Goal: Obtain resource: Obtain resource

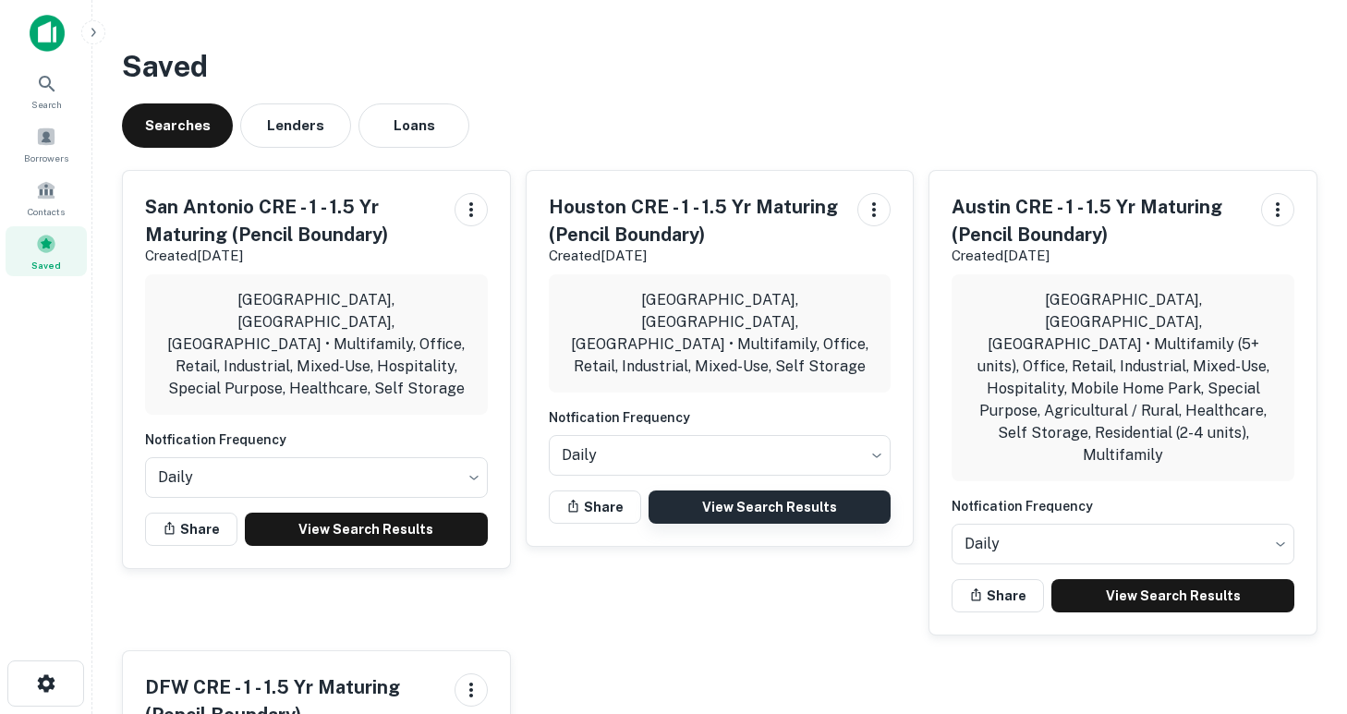
click at [758, 490] on link "View Search Results" at bounding box center [769, 506] width 243 height 33
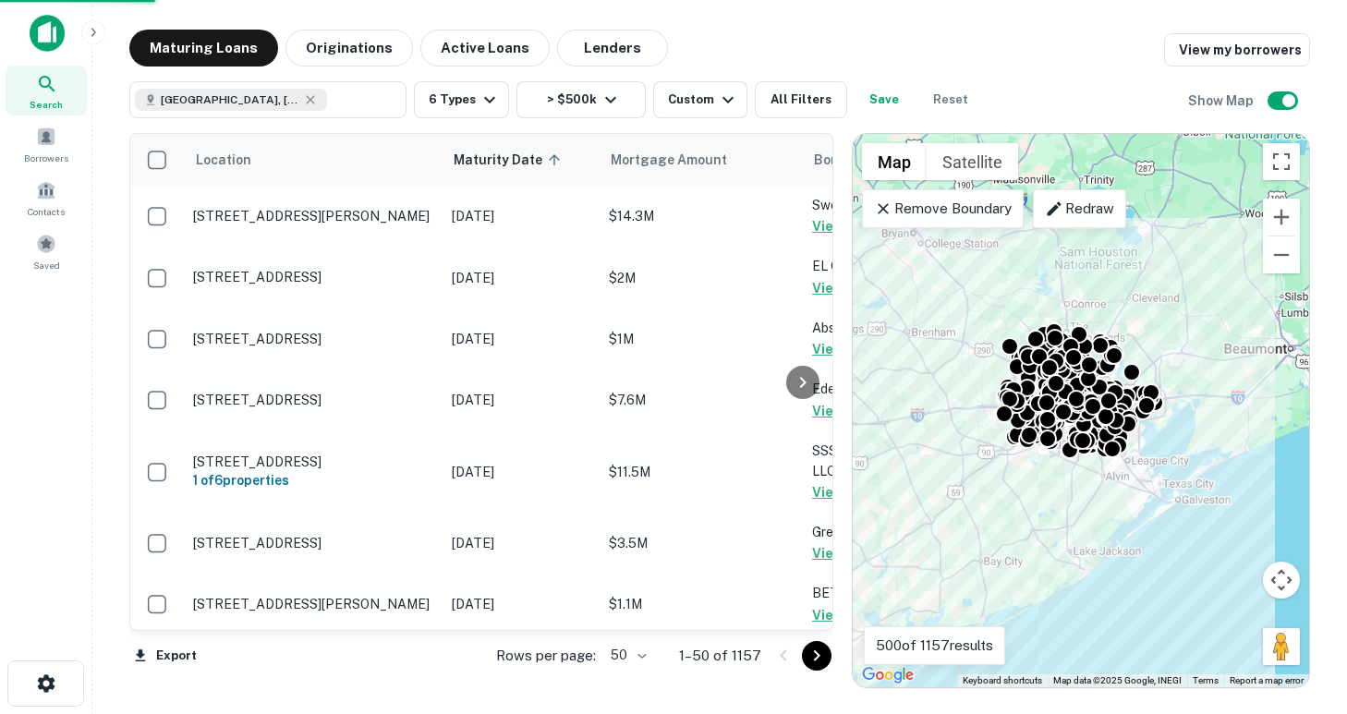
click at [646, 656] on body "Search Borrowers Contacts Saved Maturing Loans Originations Active Loans Lender…" at bounding box center [673, 357] width 1347 height 714
click at [634, 676] on li "100" at bounding box center [630, 675] width 54 height 33
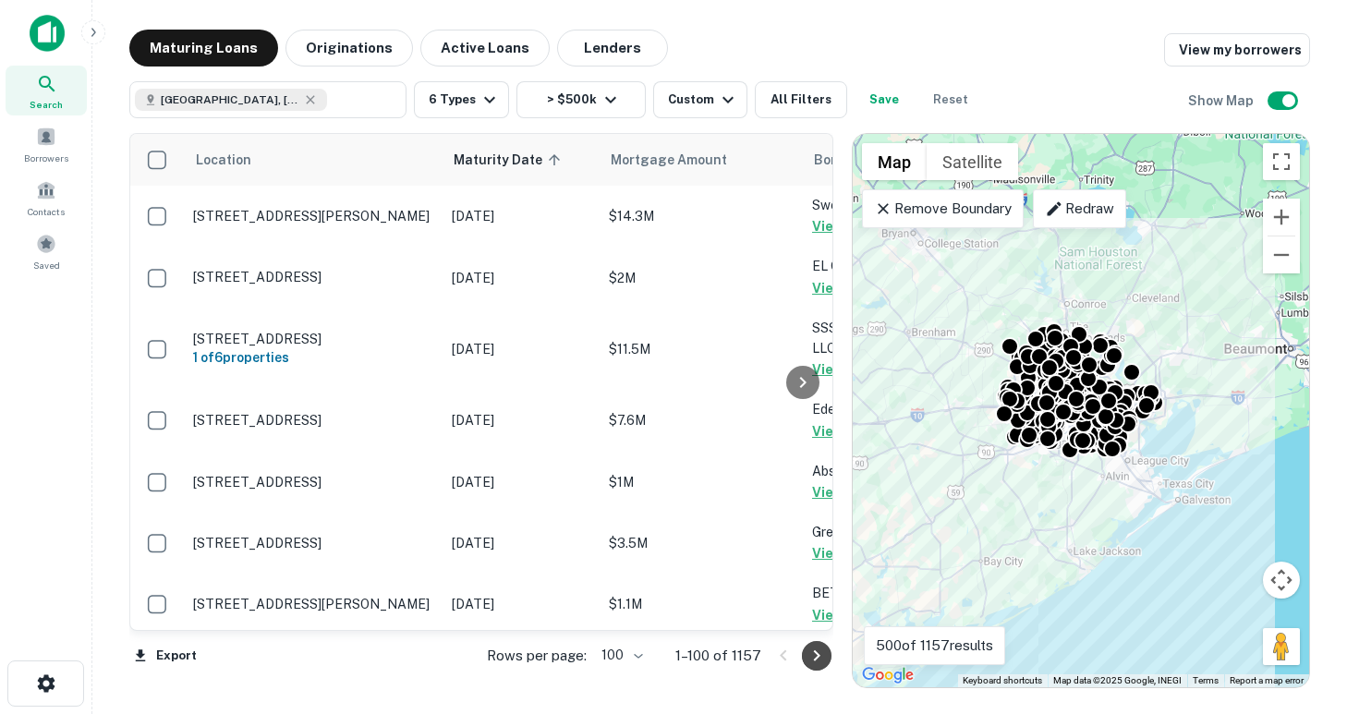
click at [820, 656] on icon "Go to next page" at bounding box center [816, 656] width 22 height 22
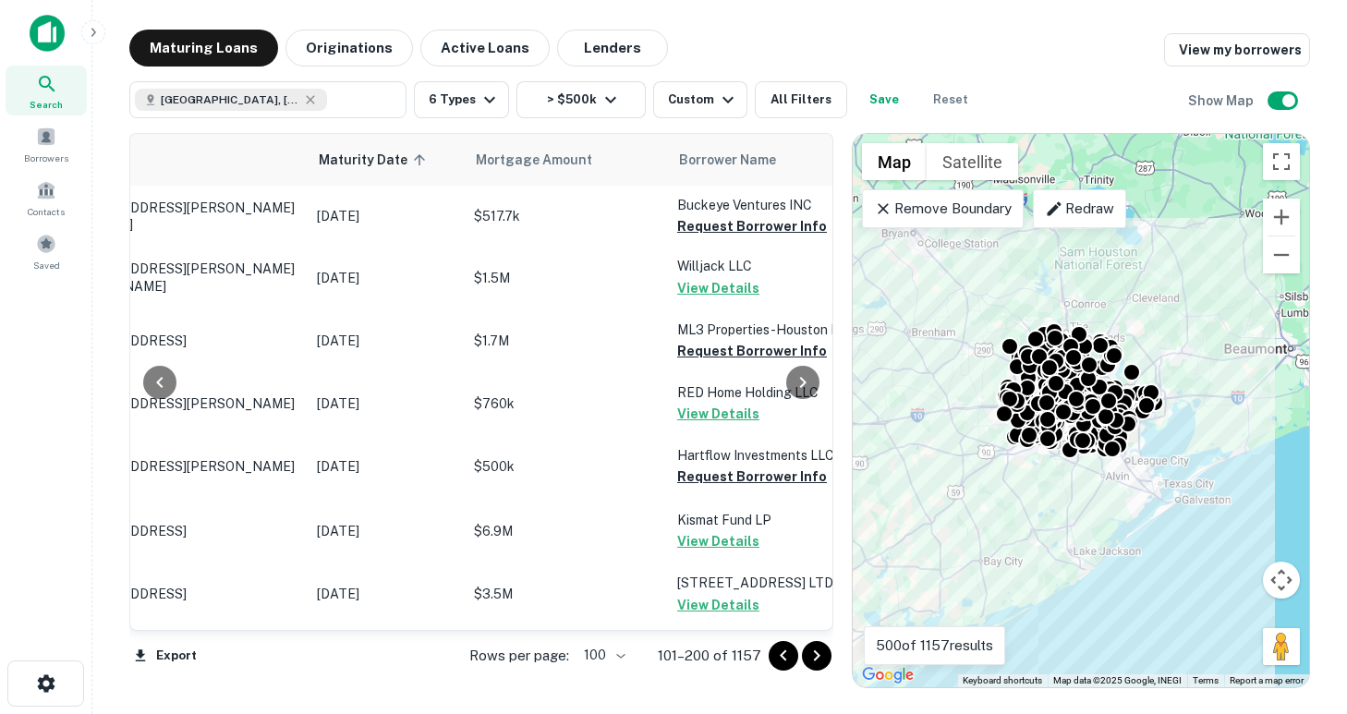
scroll to position [0, 136]
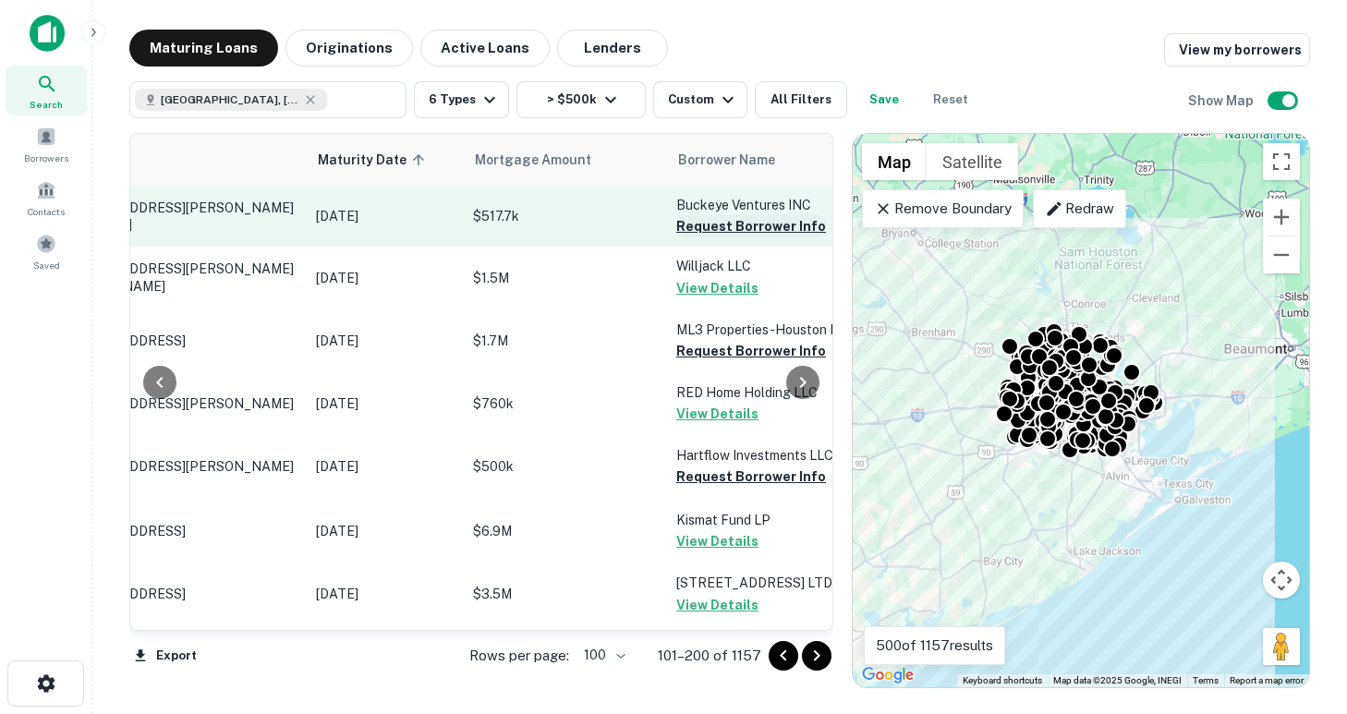
click at [733, 224] on button "Request Borrower Info" at bounding box center [751, 226] width 150 height 22
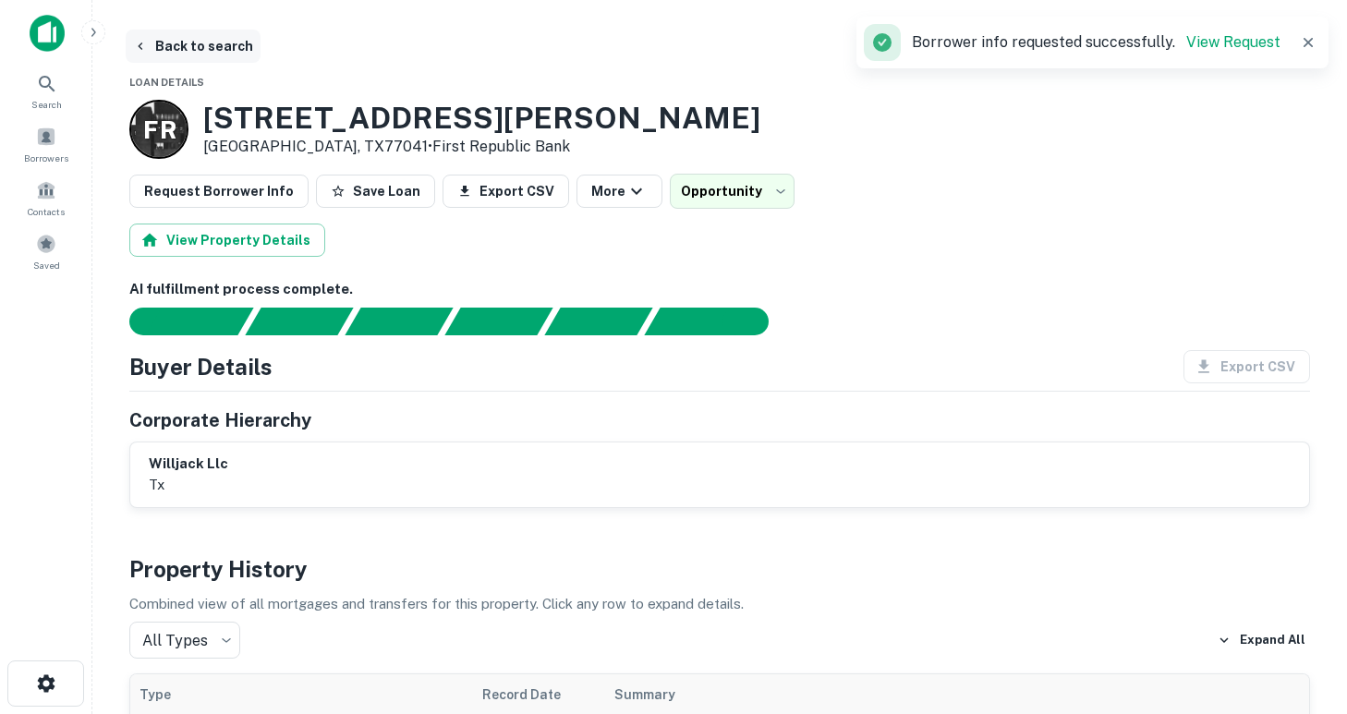
click at [138, 46] on icon "button" at bounding box center [140, 46] width 15 height 15
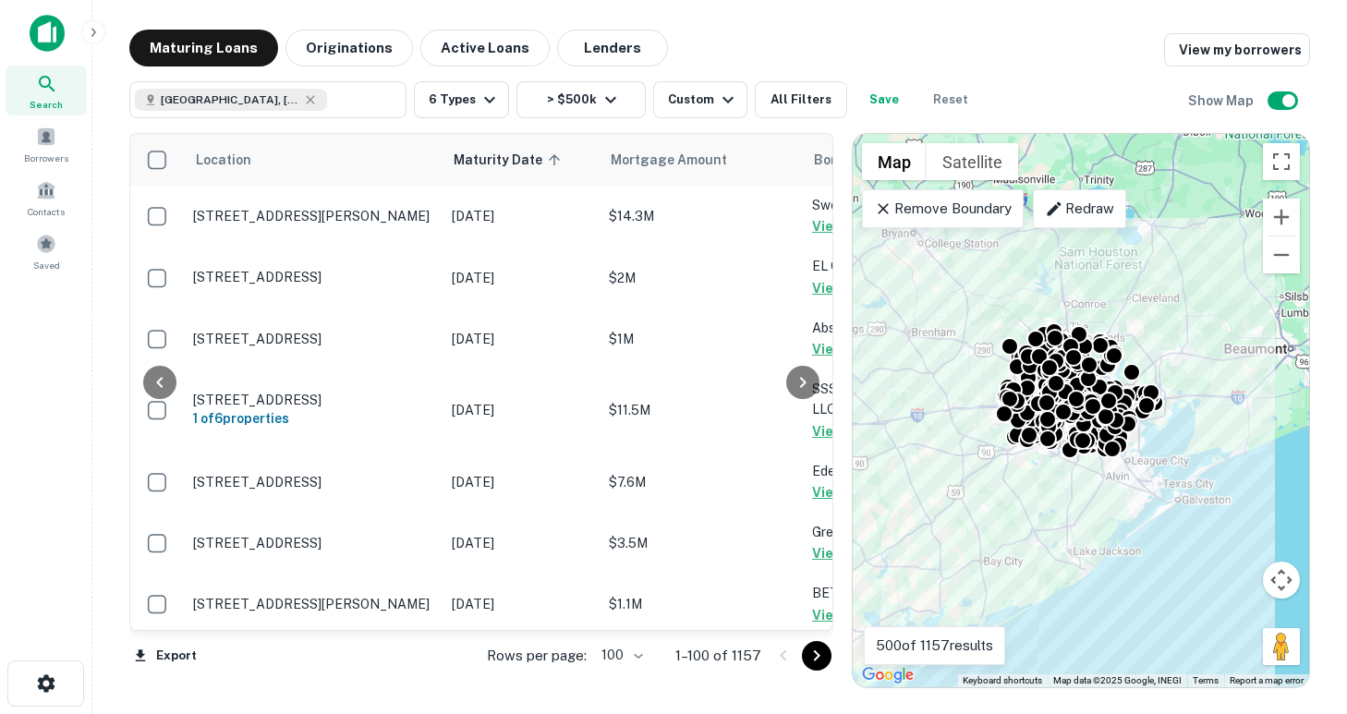
scroll to position [0, 163]
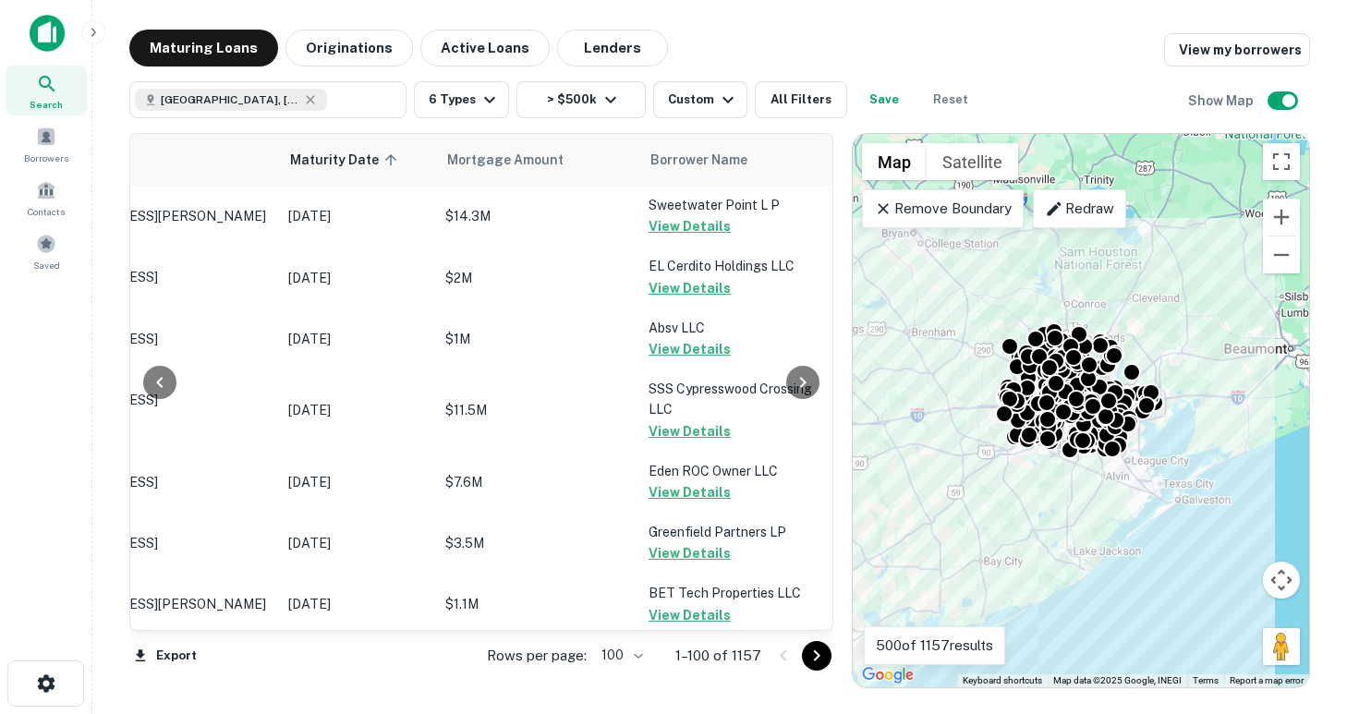
click at [814, 661] on icon "Go to next page" at bounding box center [816, 656] width 22 height 22
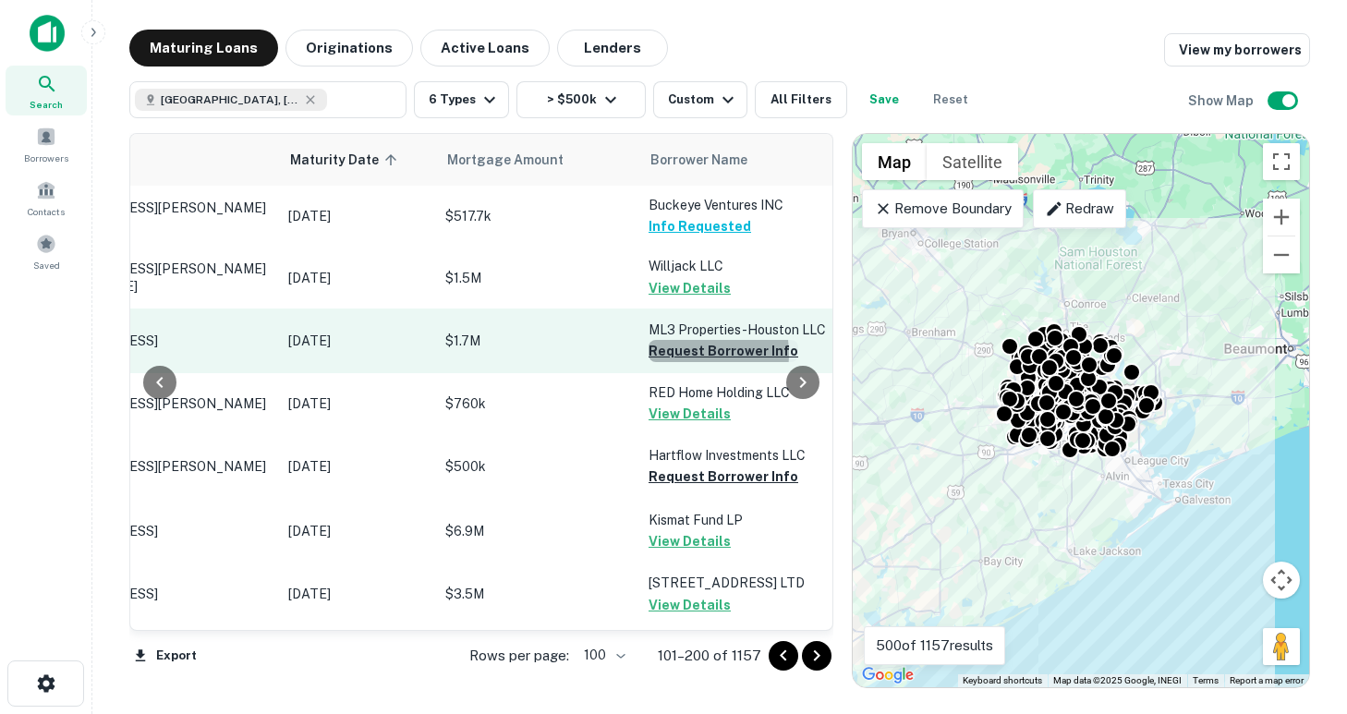
click at [684, 354] on button "Request Borrower Info" at bounding box center [723, 351] width 150 height 22
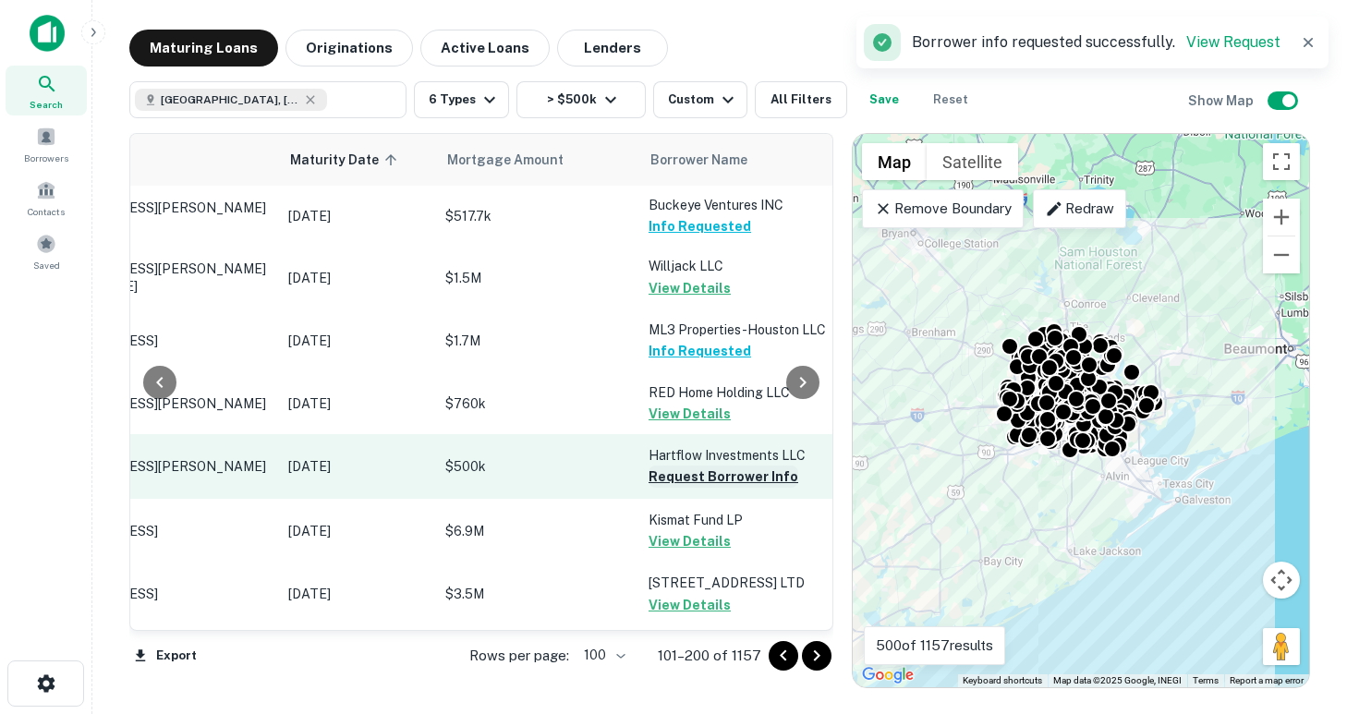
click at [708, 472] on button "Request Borrower Info" at bounding box center [723, 477] width 150 height 22
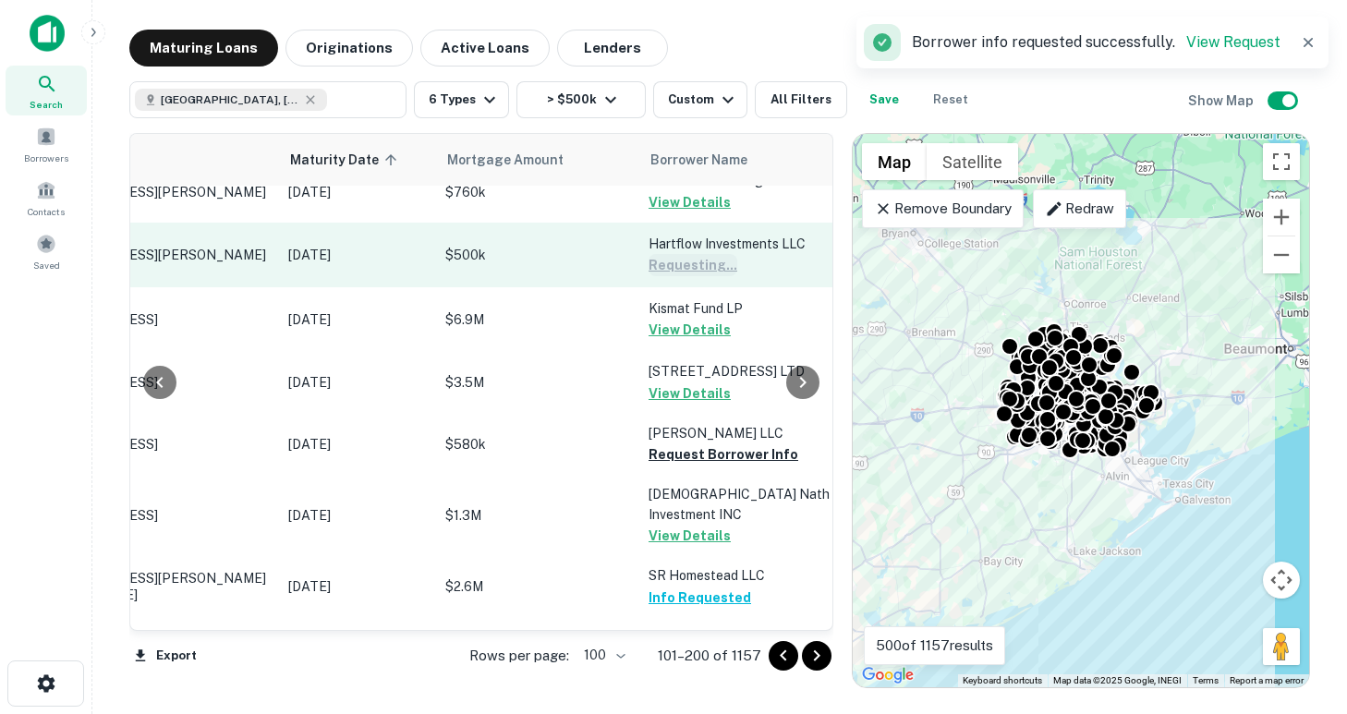
scroll to position [218, 163]
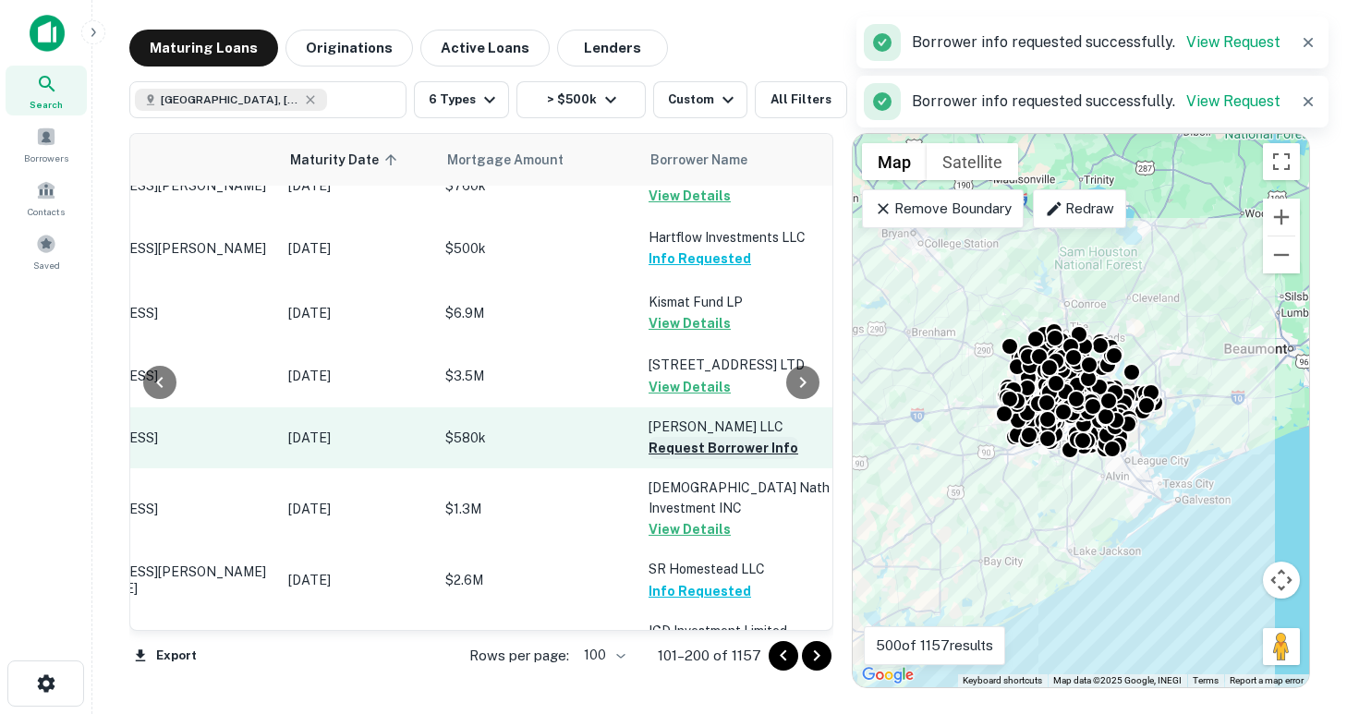
click at [700, 450] on button "Request Borrower Info" at bounding box center [723, 448] width 150 height 22
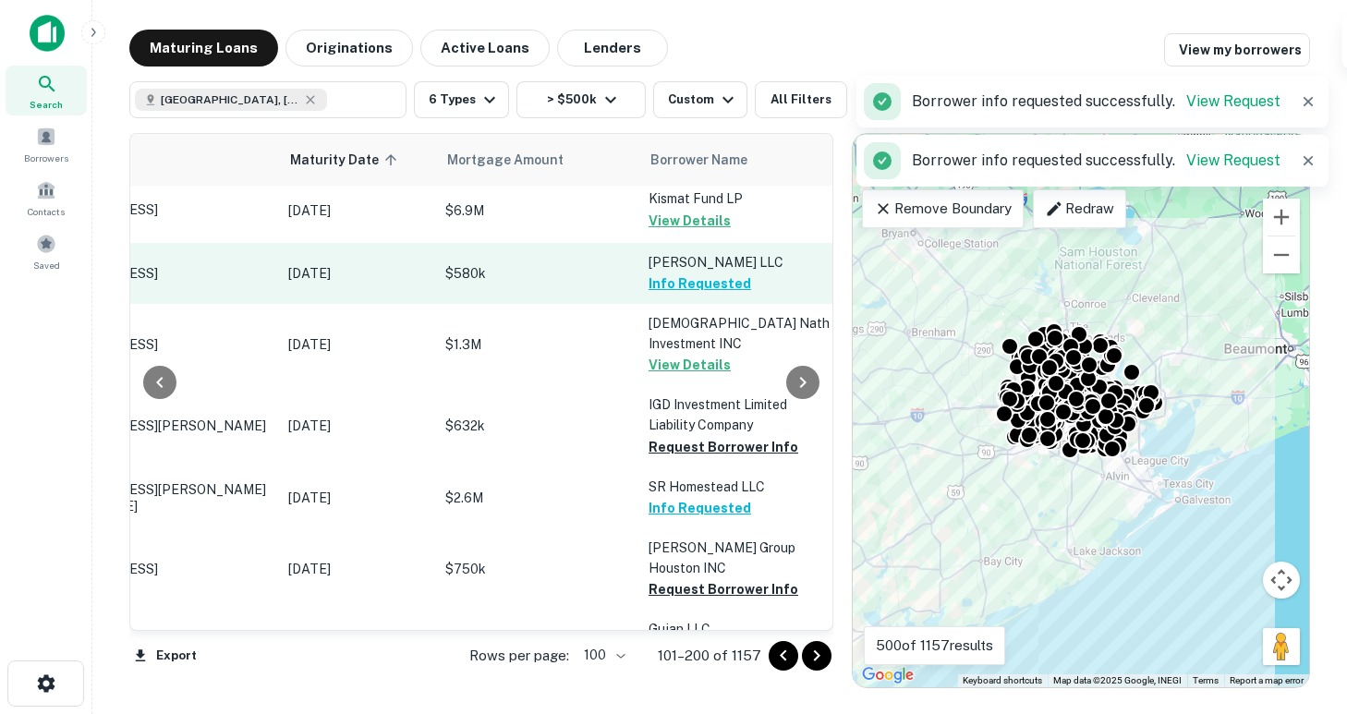
scroll to position [454, 163]
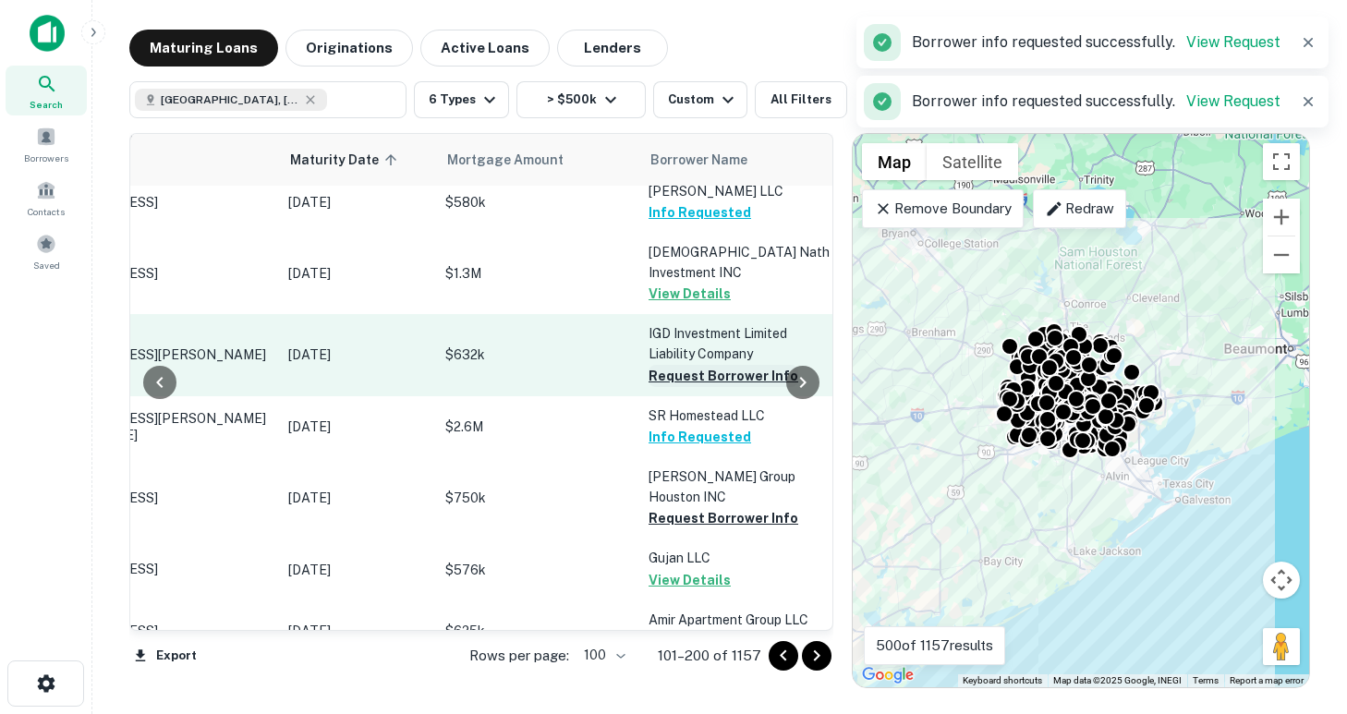
click at [696, 377] on button "Request Borrower Info" at bounding box center [723, 376] width 150 height 22
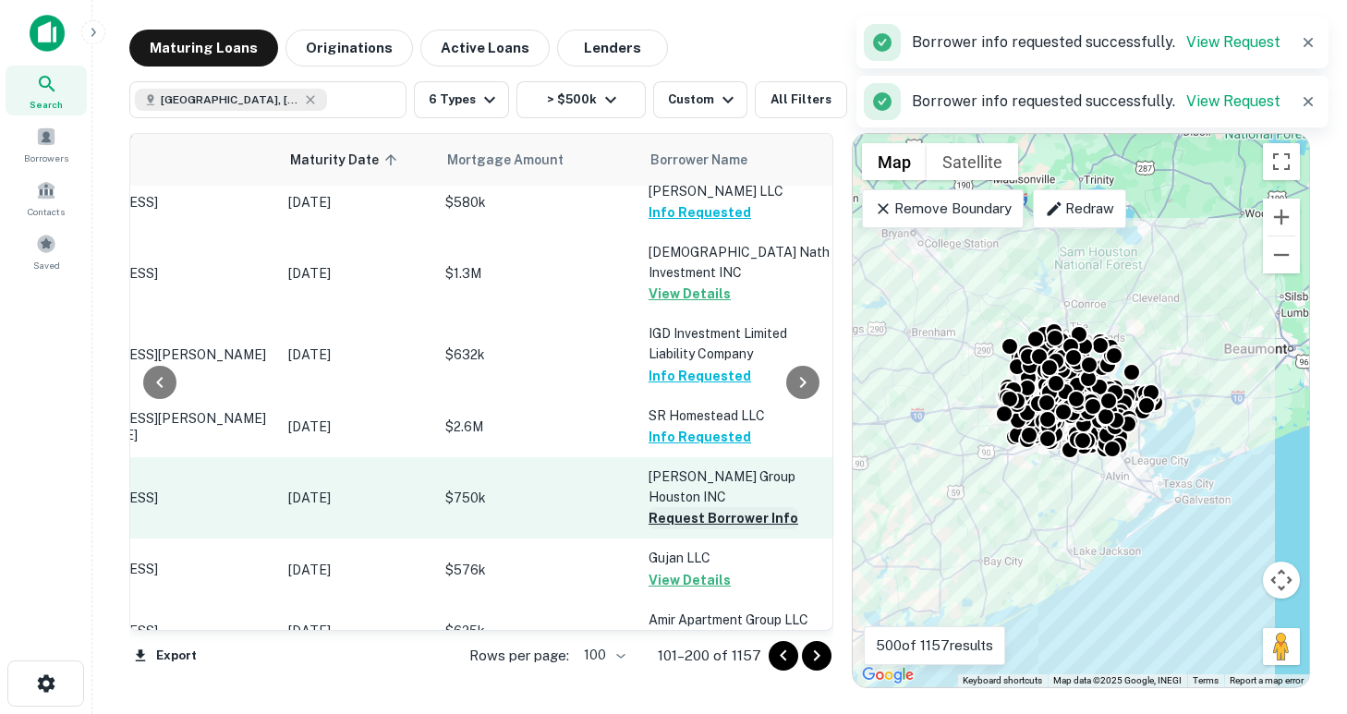
click at [712, 507] on button "Request Borrower Info" at bounding box center [723, 518] width 150 height 22
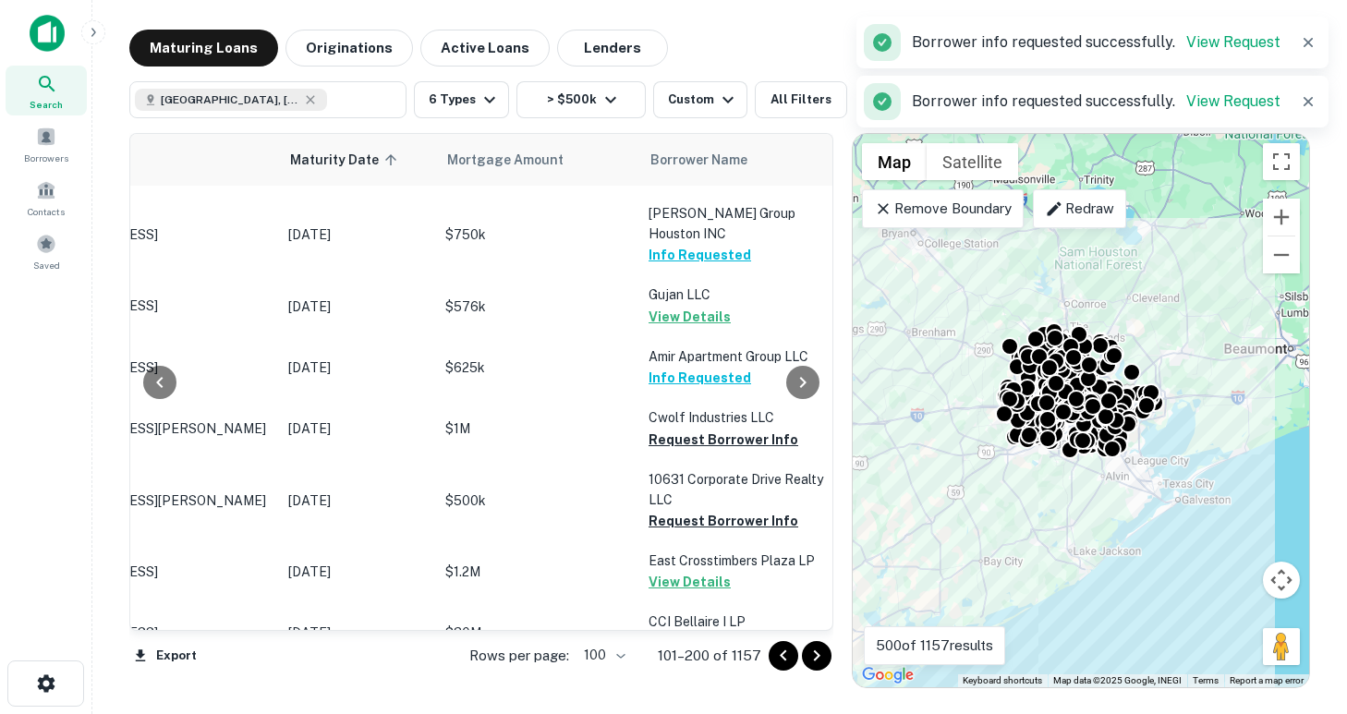
scroll to position [720, 163]
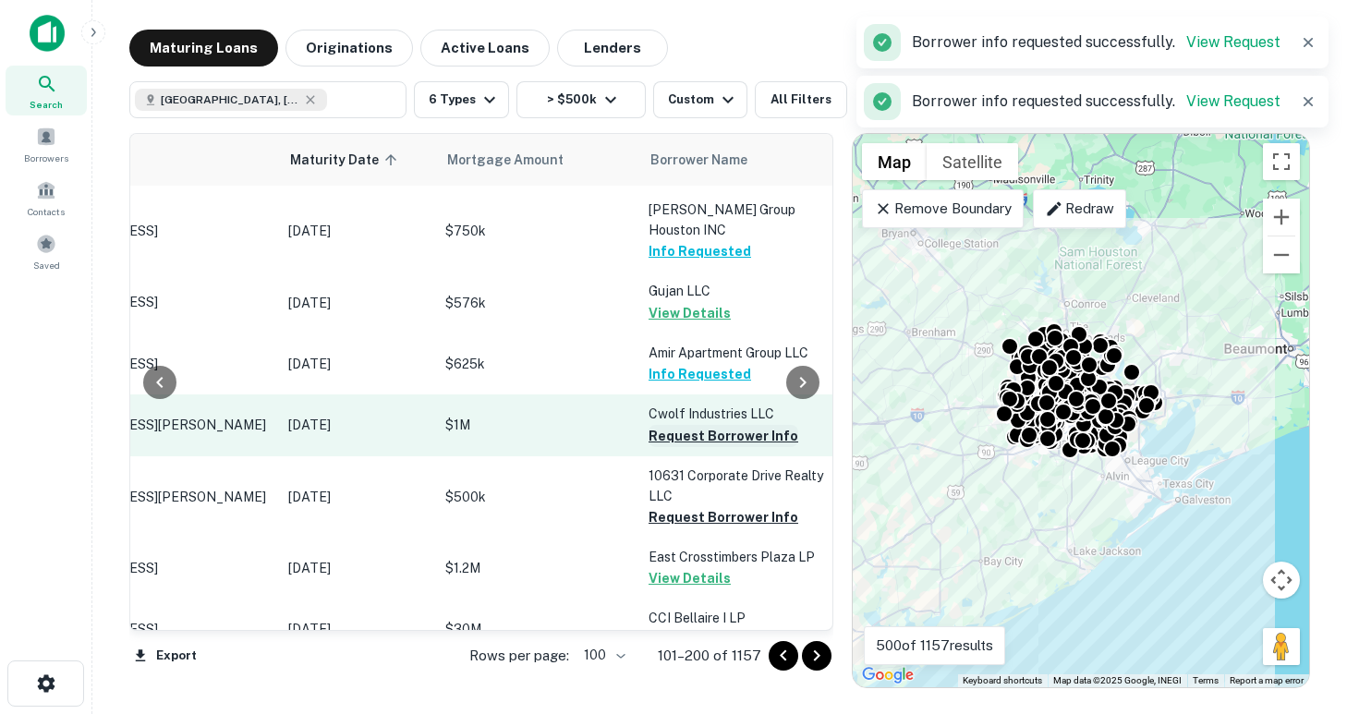
click at [694, 425] on button "Request Borrower Info" at bounding box center [723, 436] width 150 height 22
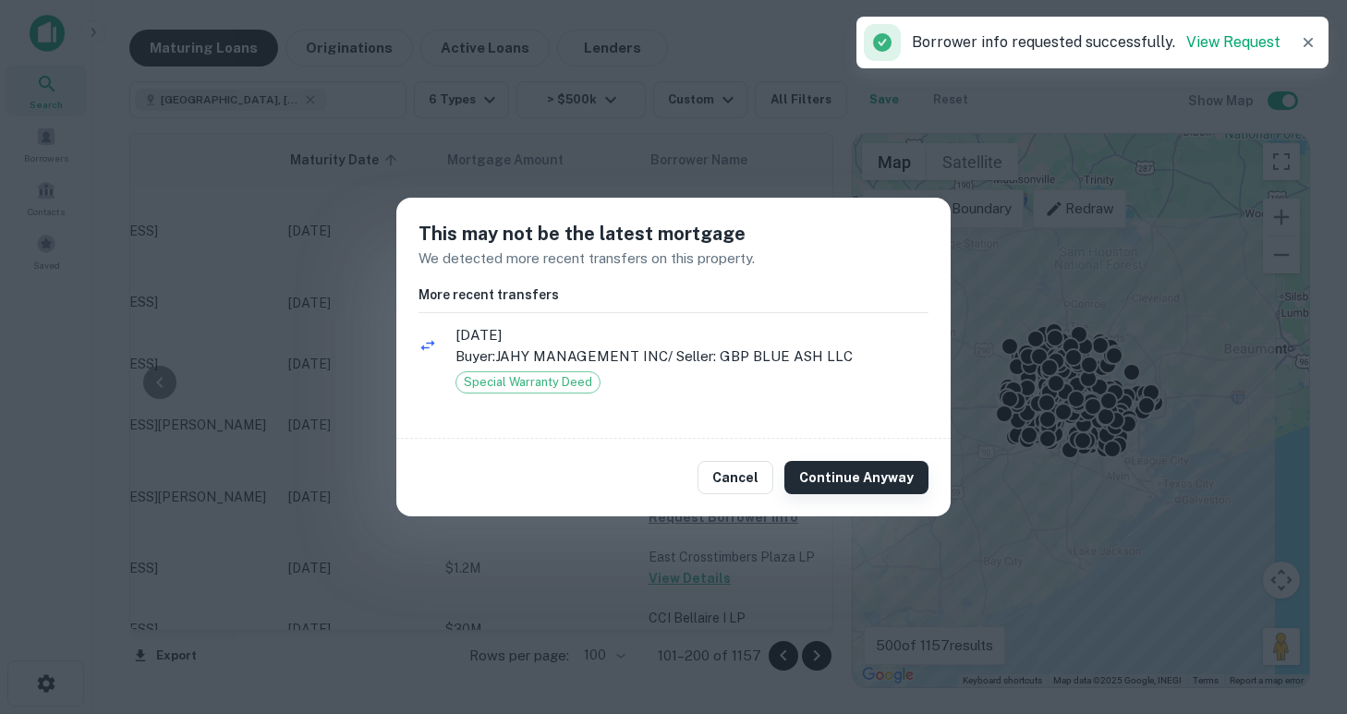
click at [829, 488] on button "Continue Anyway" at bounding box center [856, 477] width 144 height 33
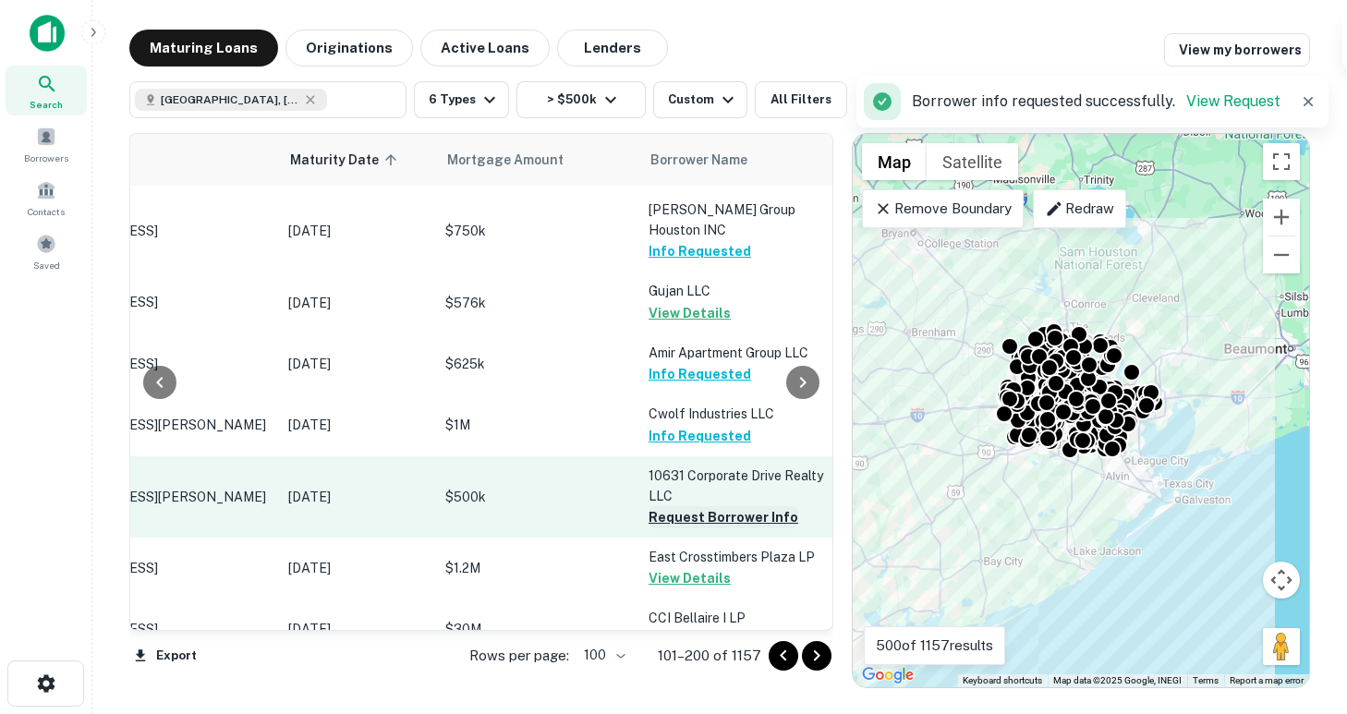
click at [697, 506] on button "Request Borrower Info" at bounding box center [723, 517] width 150 height 22
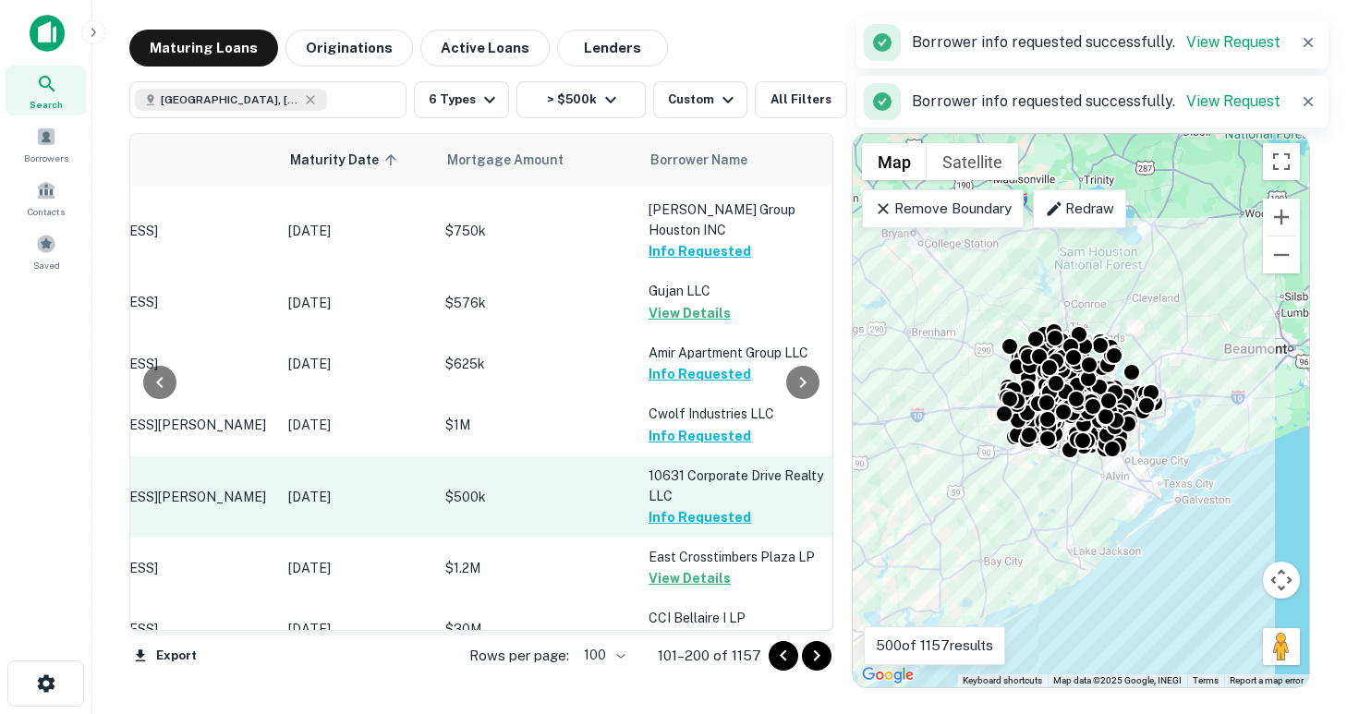
scroll to position [877, 163]
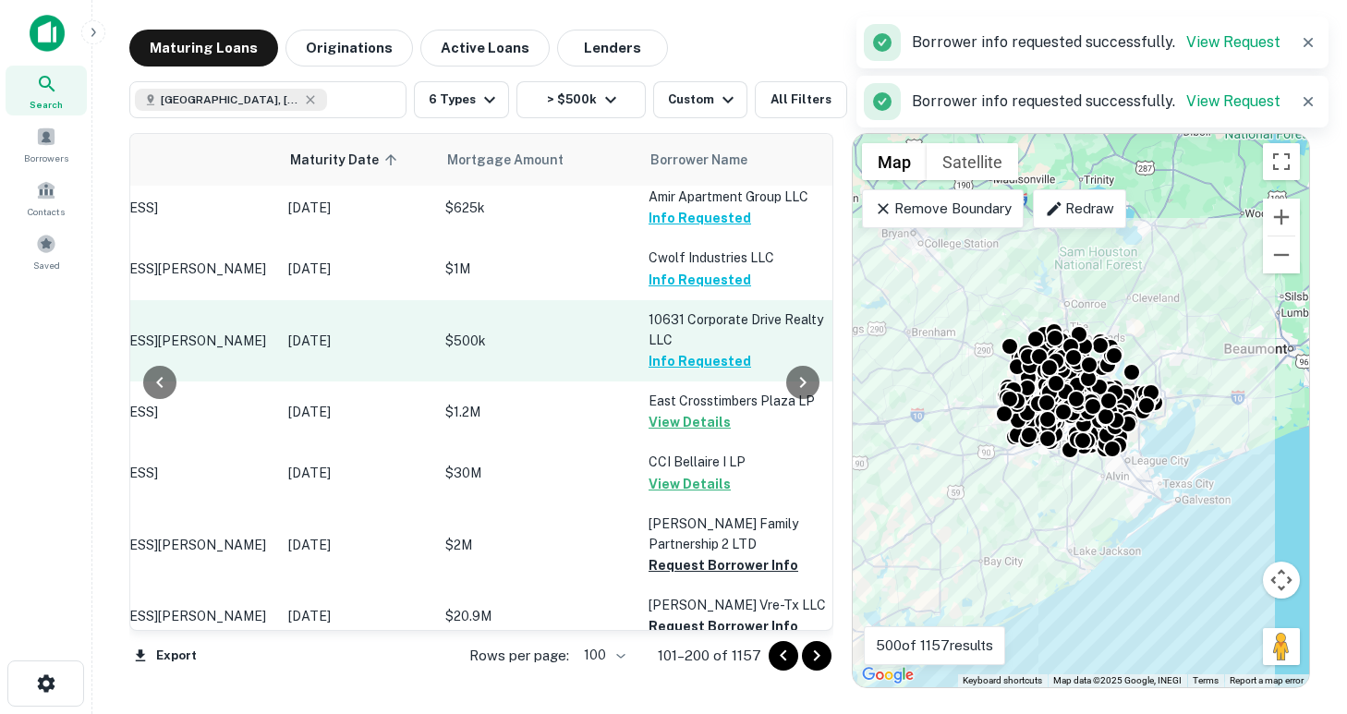
click at [694, 504] on td "Rothchild Family Partnership 2 LTD Request Borrower Info" at bounding box center [740, 544] width 203 height 81
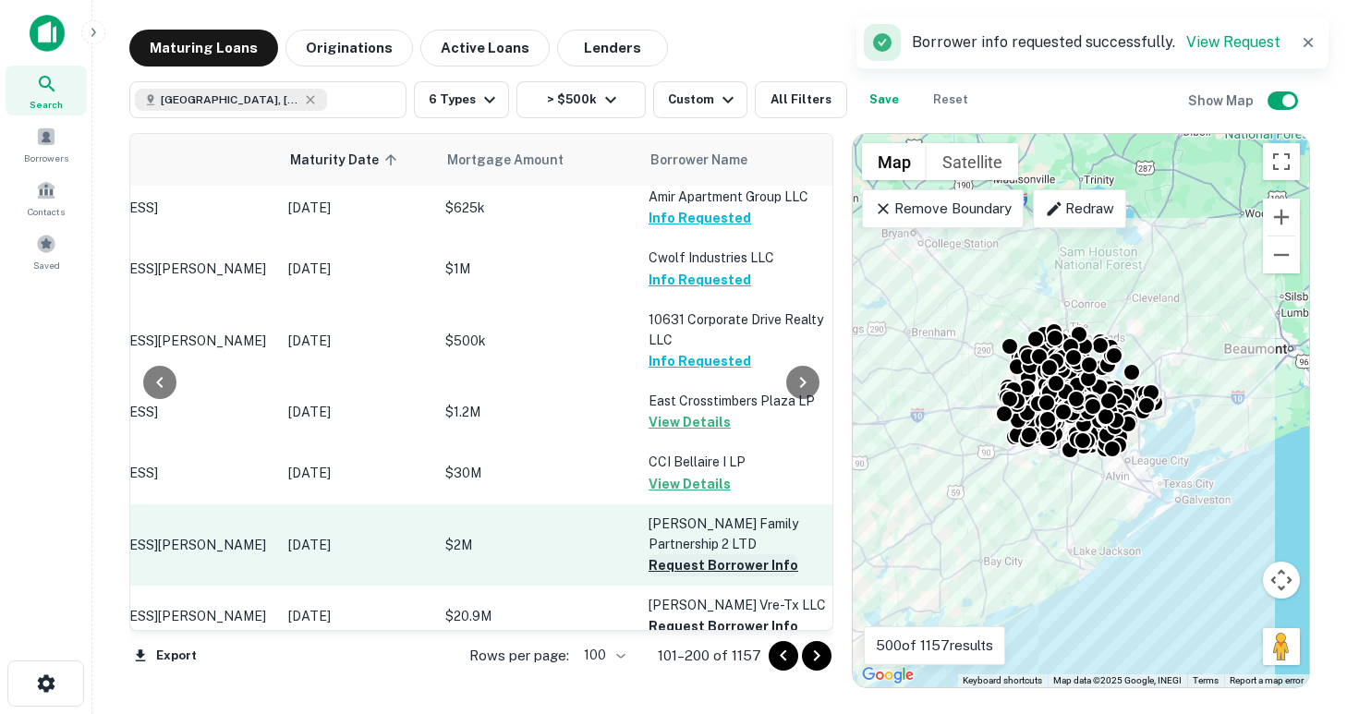
click at [705, 554] on button "Request Borrower Info" at bounding box center [723, 565] width 150 height 22
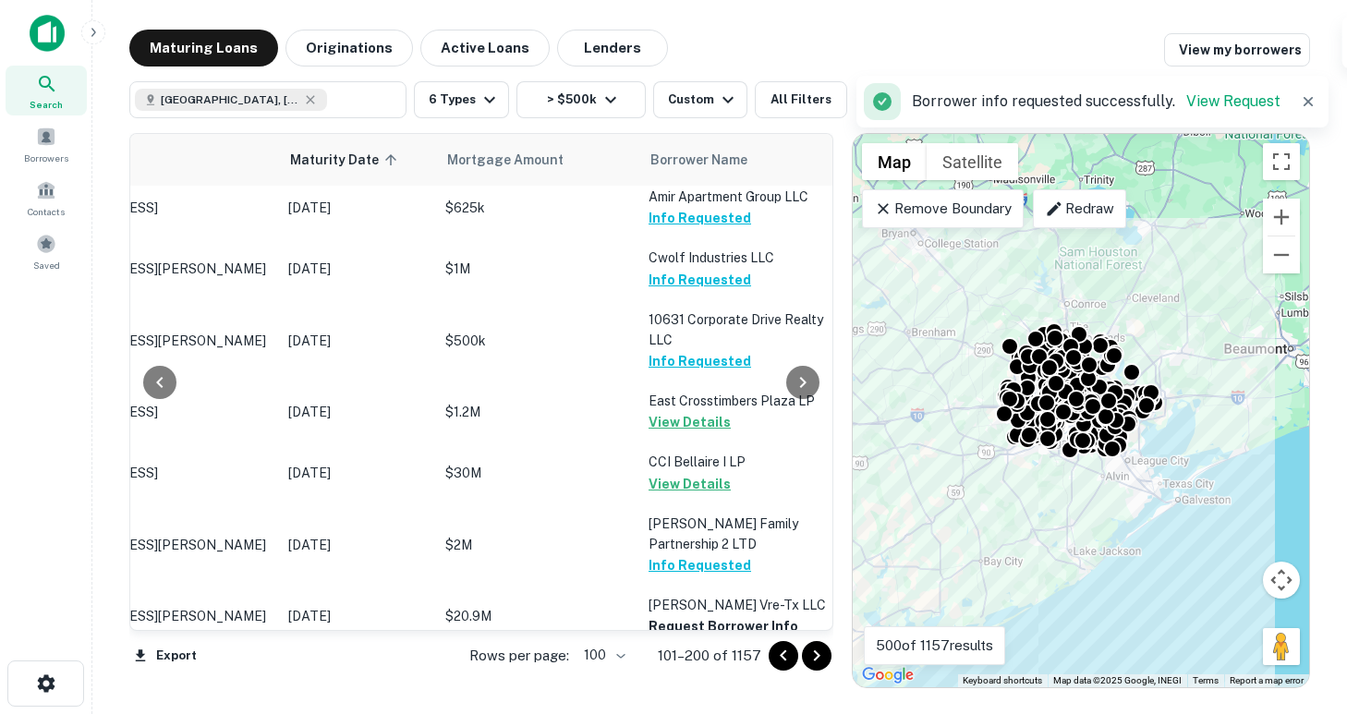
scroll to position [1009, 163]
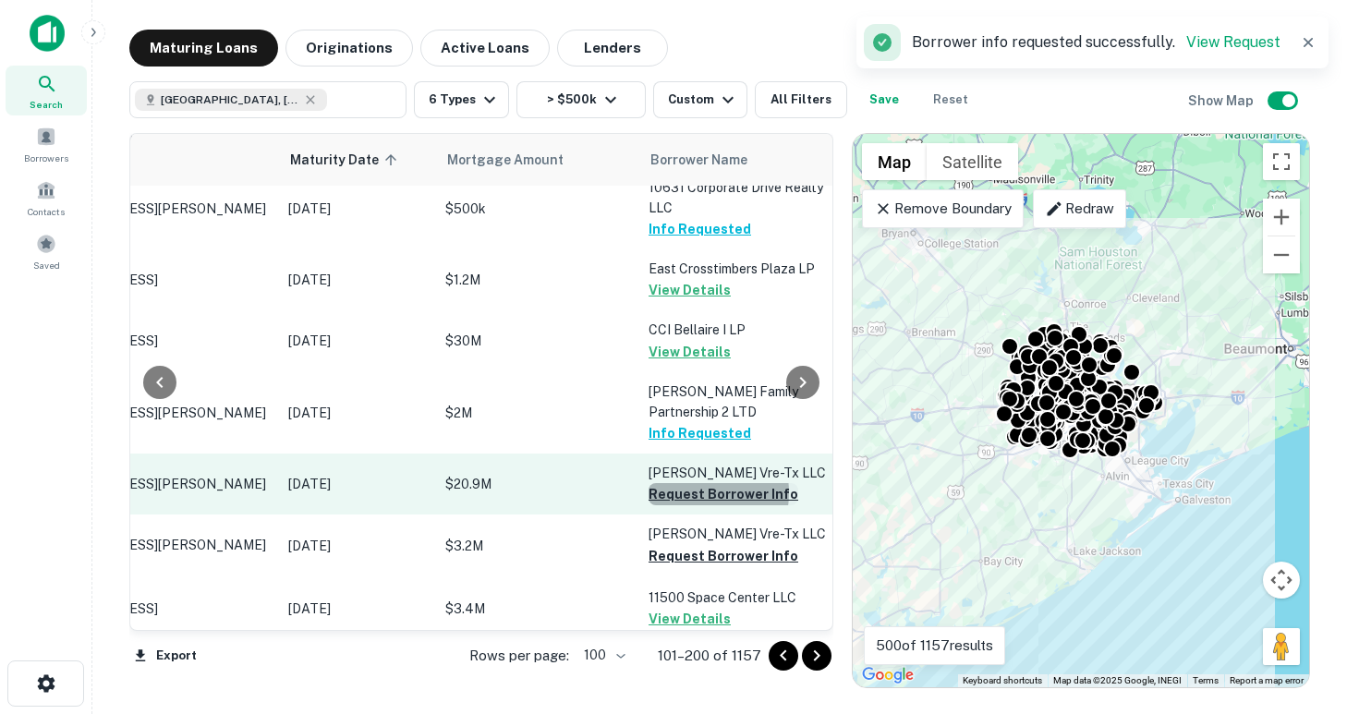
click at [696, 483] on button "Request Borrower Info" at bounding box center [723, 494] width 150 height 22
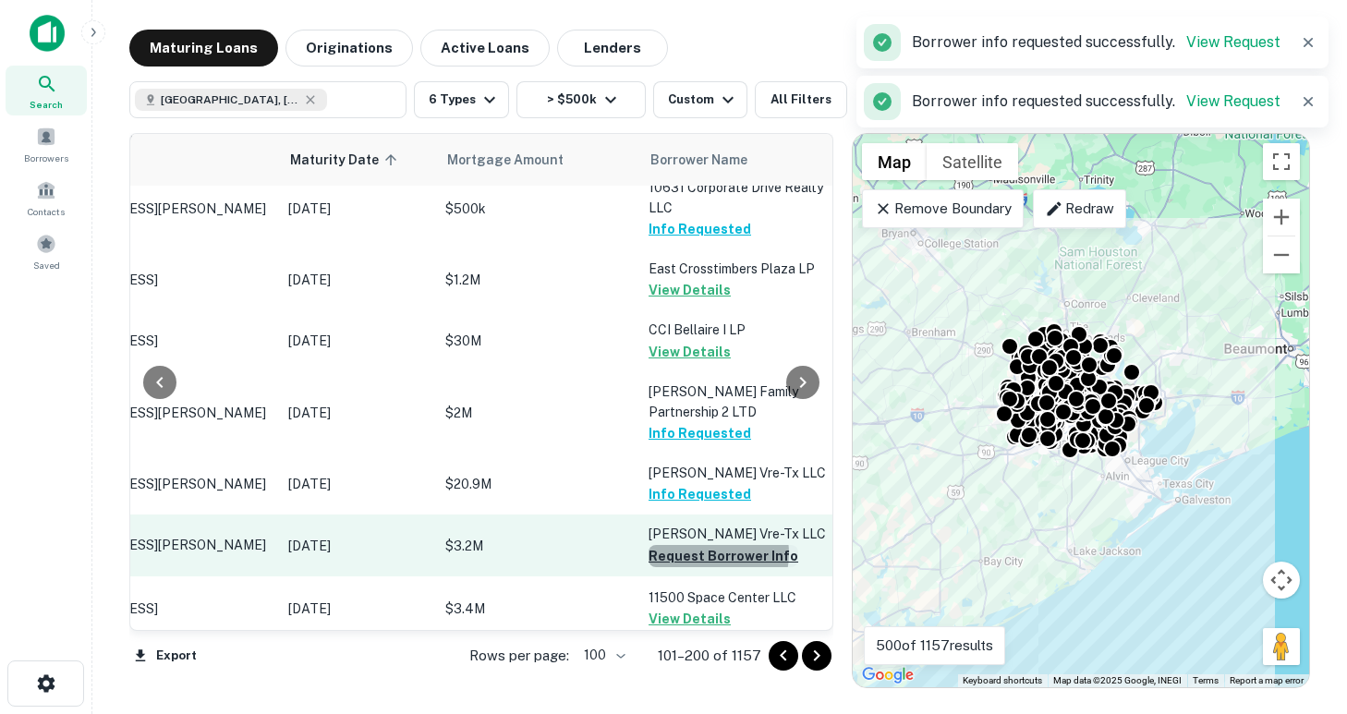
click at [715, 545] on button "Request Borrower Info" at bounding box center [723, 556] width 150 height 22
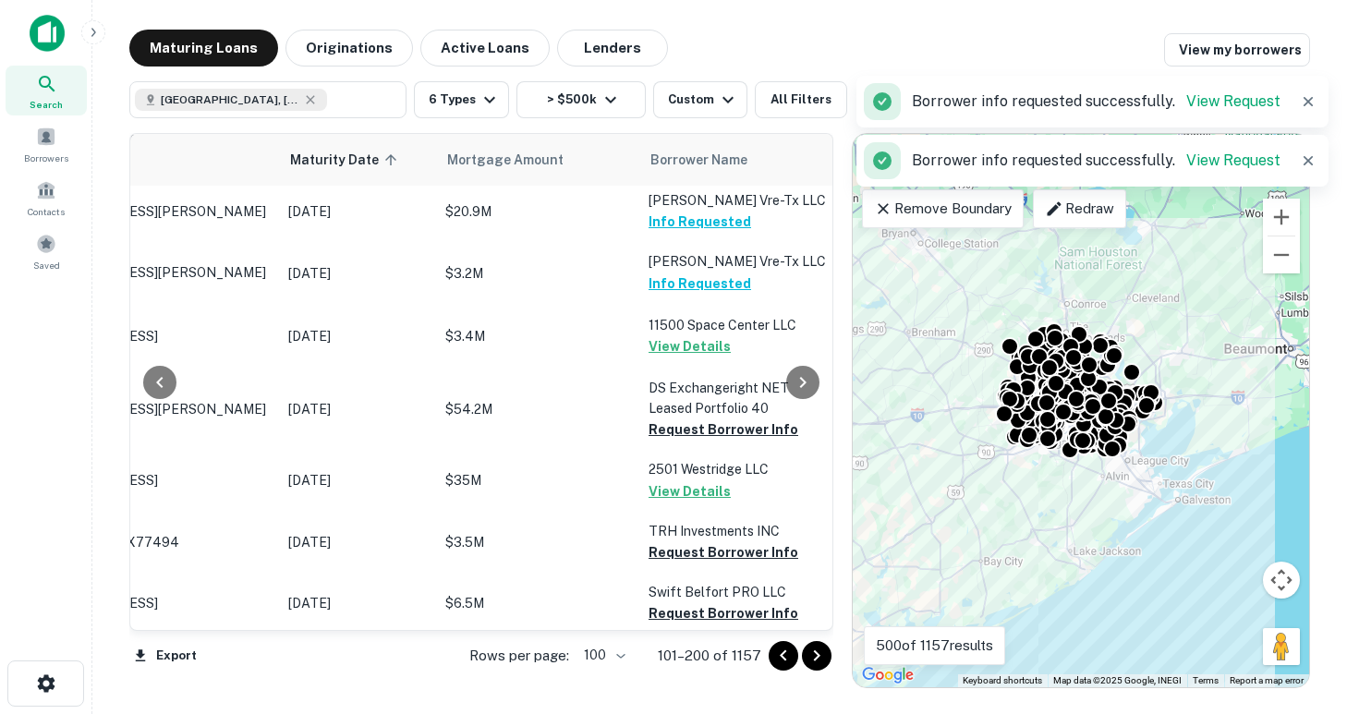
scroll to position [1285, 163]
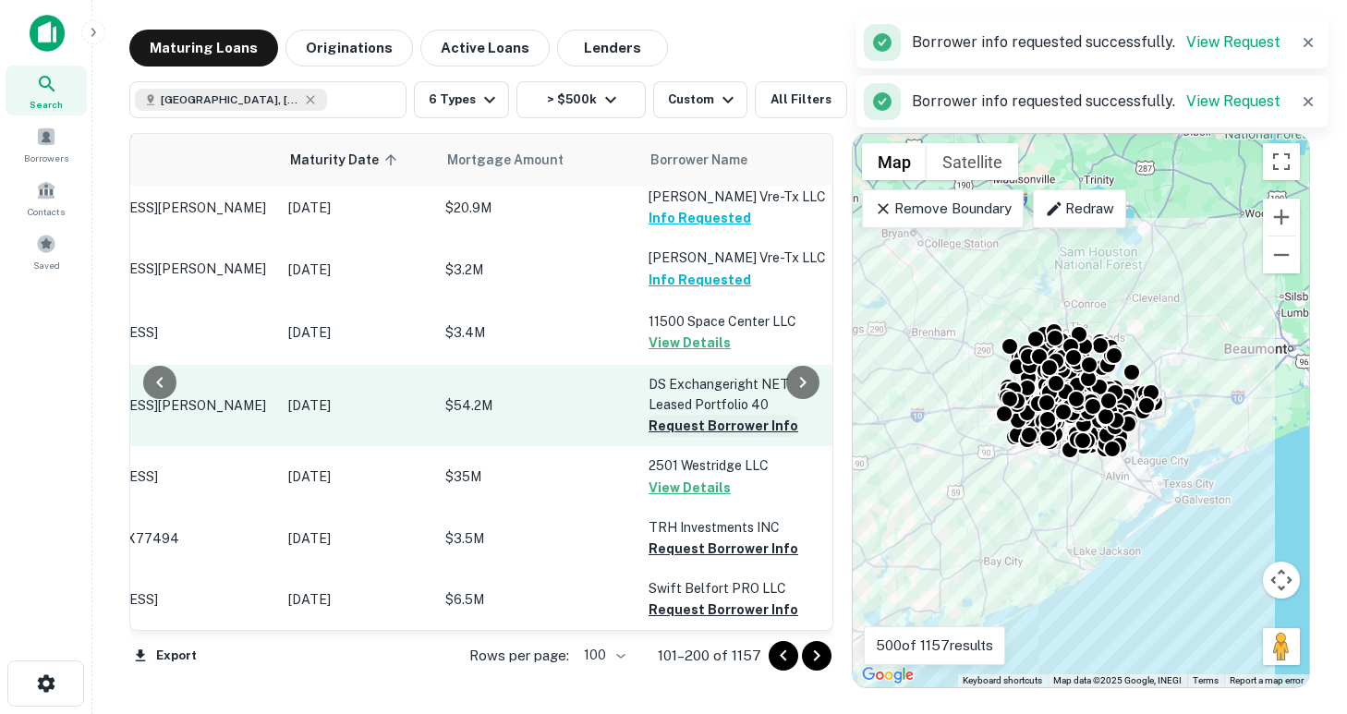
click at [672, 415] on button "Request Borrower Info" at bounding box center [723, 426] width 150 height 22
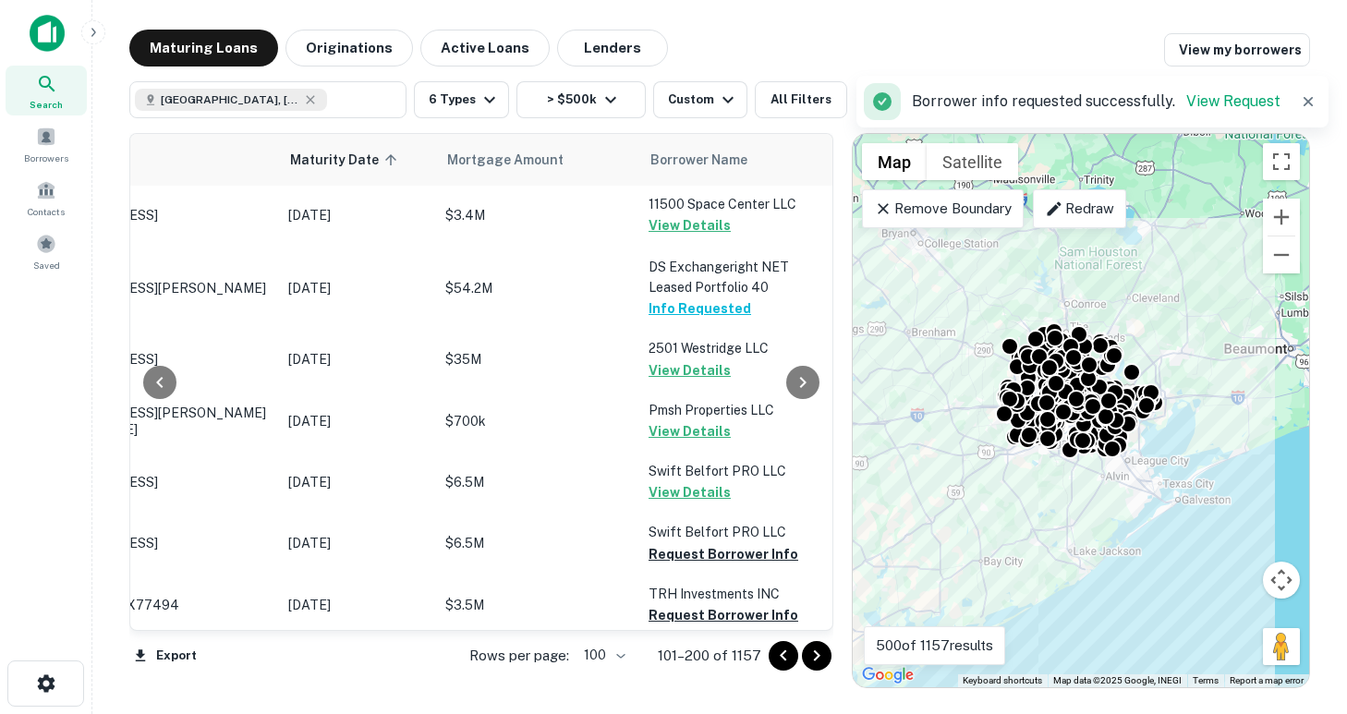
scroll to position [1407, 163]
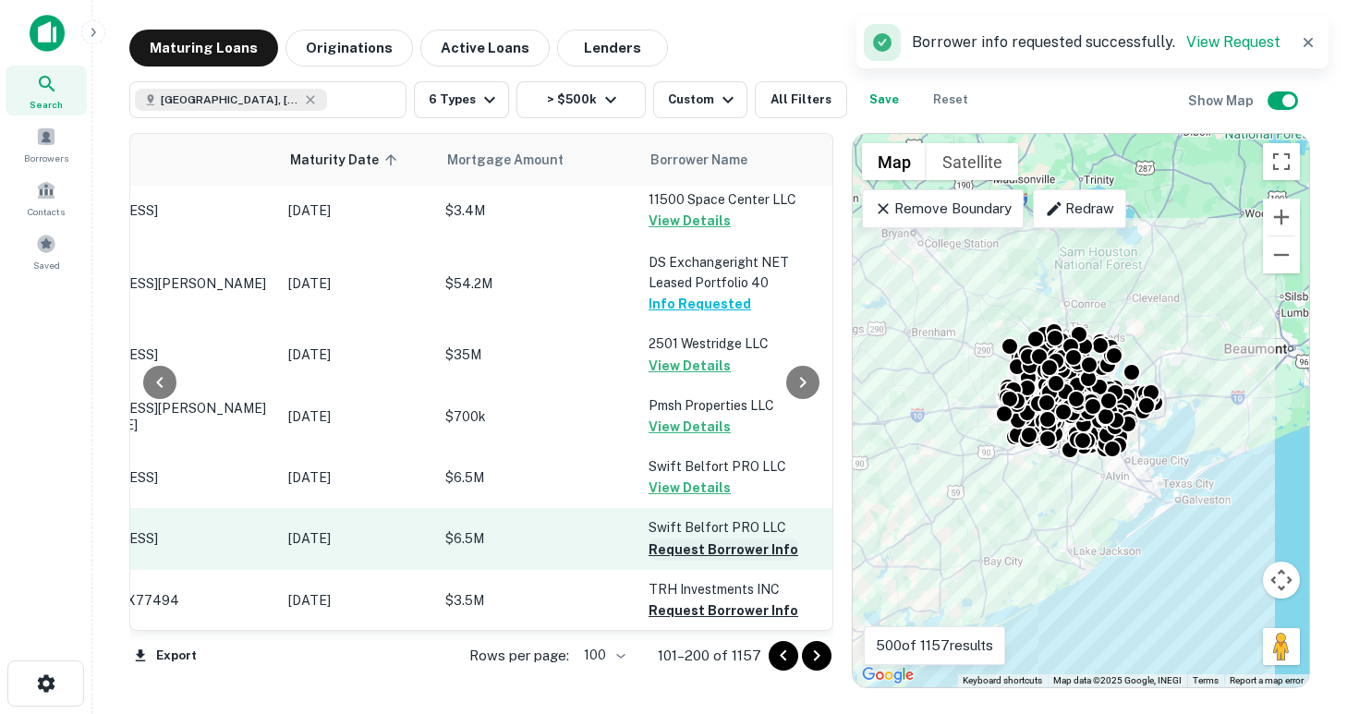
click at [694, 538] on button "Request Borrower Info" at bounding box center [723, 549] width 150 height 22
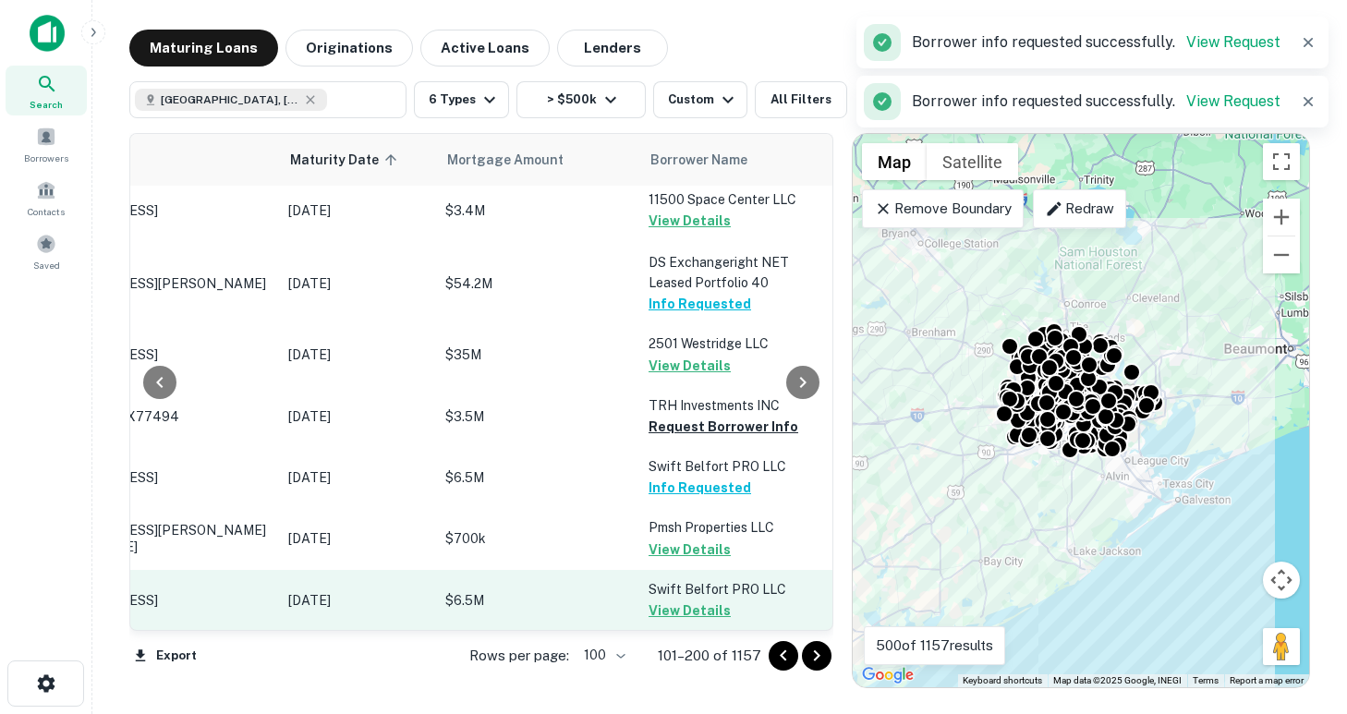
scroll to position [1499, 163]
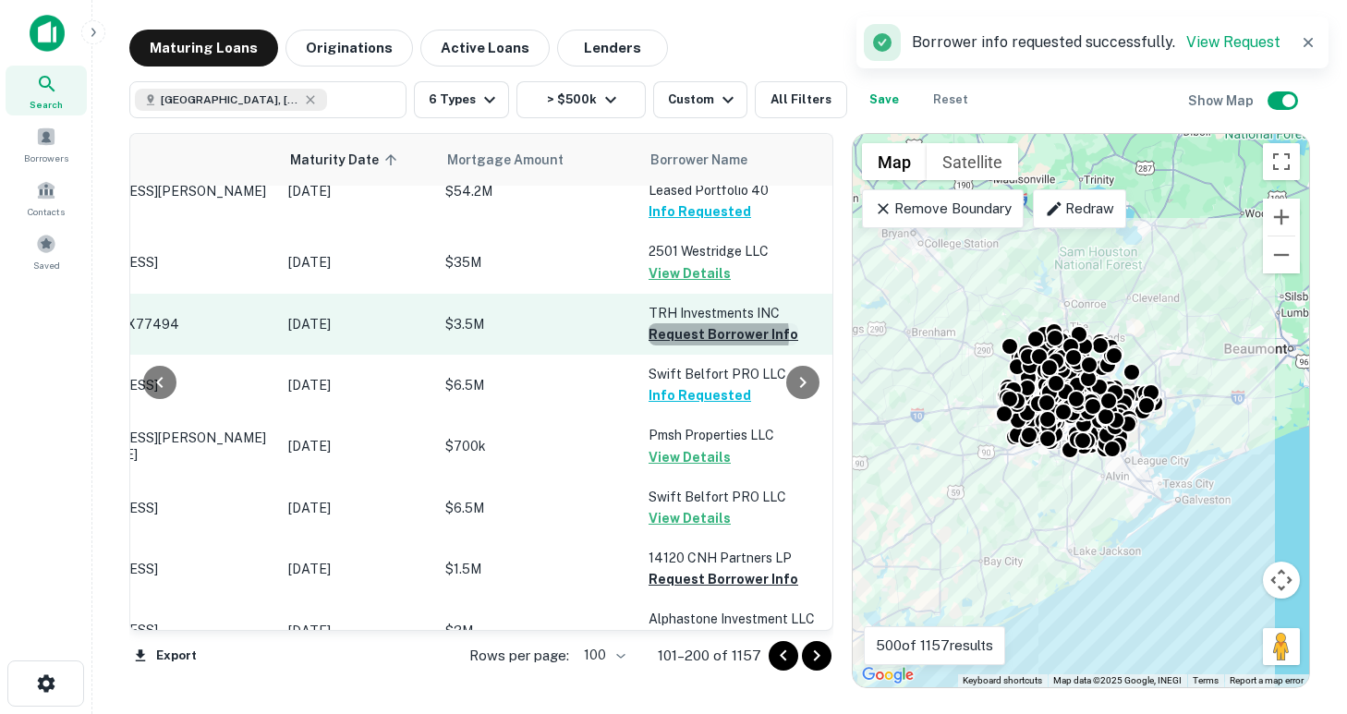
click at [701, 323] on button "Request Borrower Info" at bounding box center [723, 334] width 150 height 22
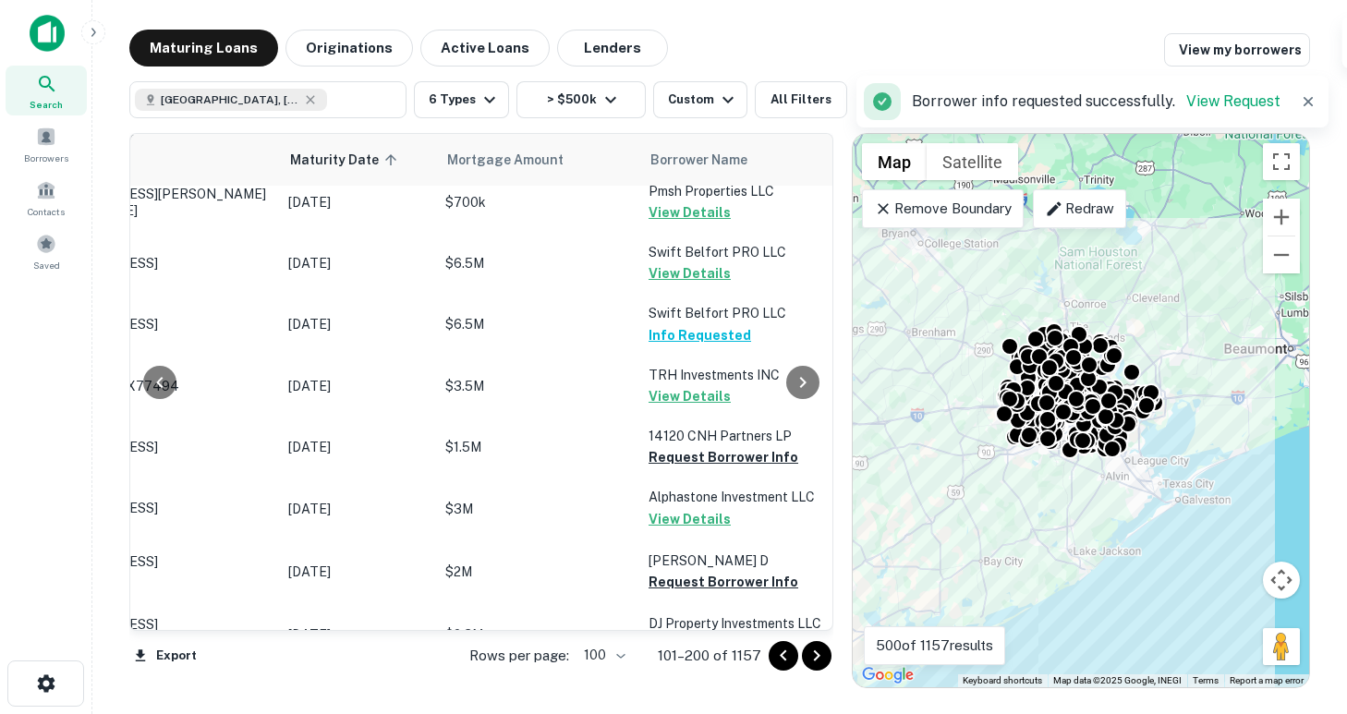
scroll to position [1627, 163]
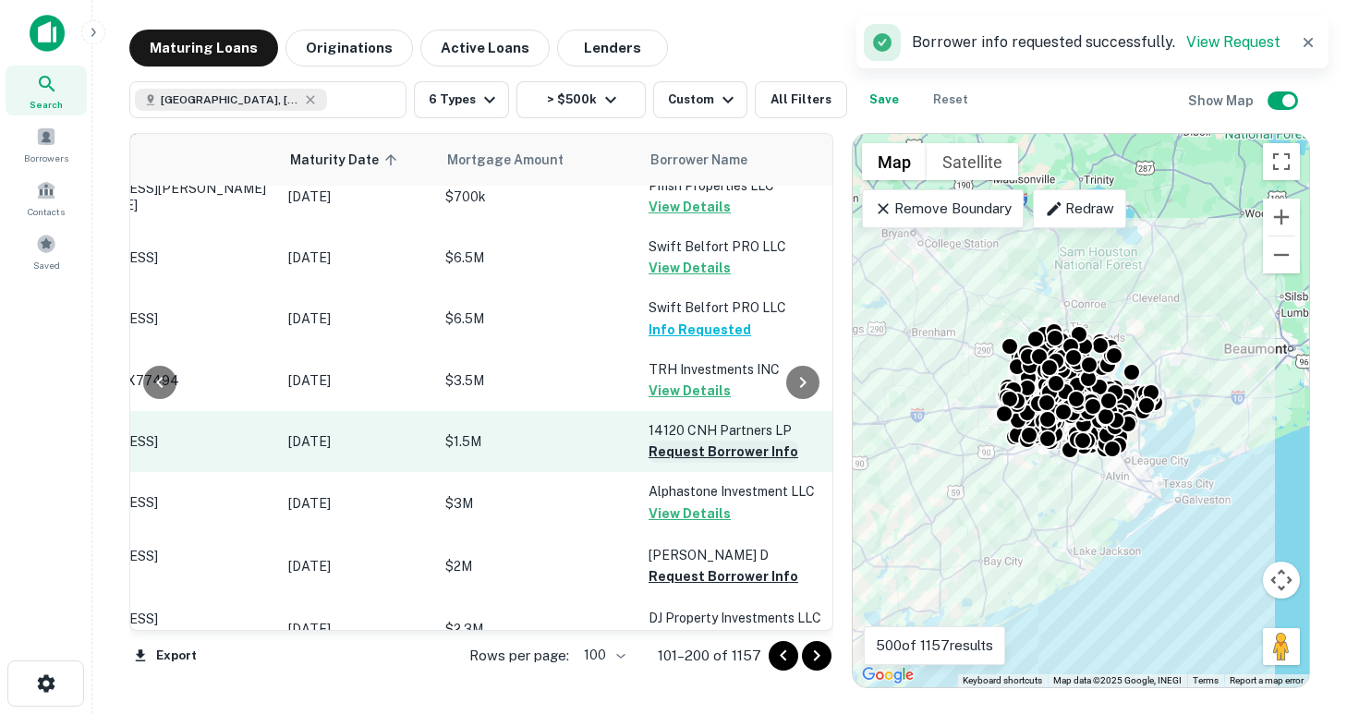
click at [683, 441] on button "Request Borrower Info" at bounding box center [723, 452] width 150 height 22
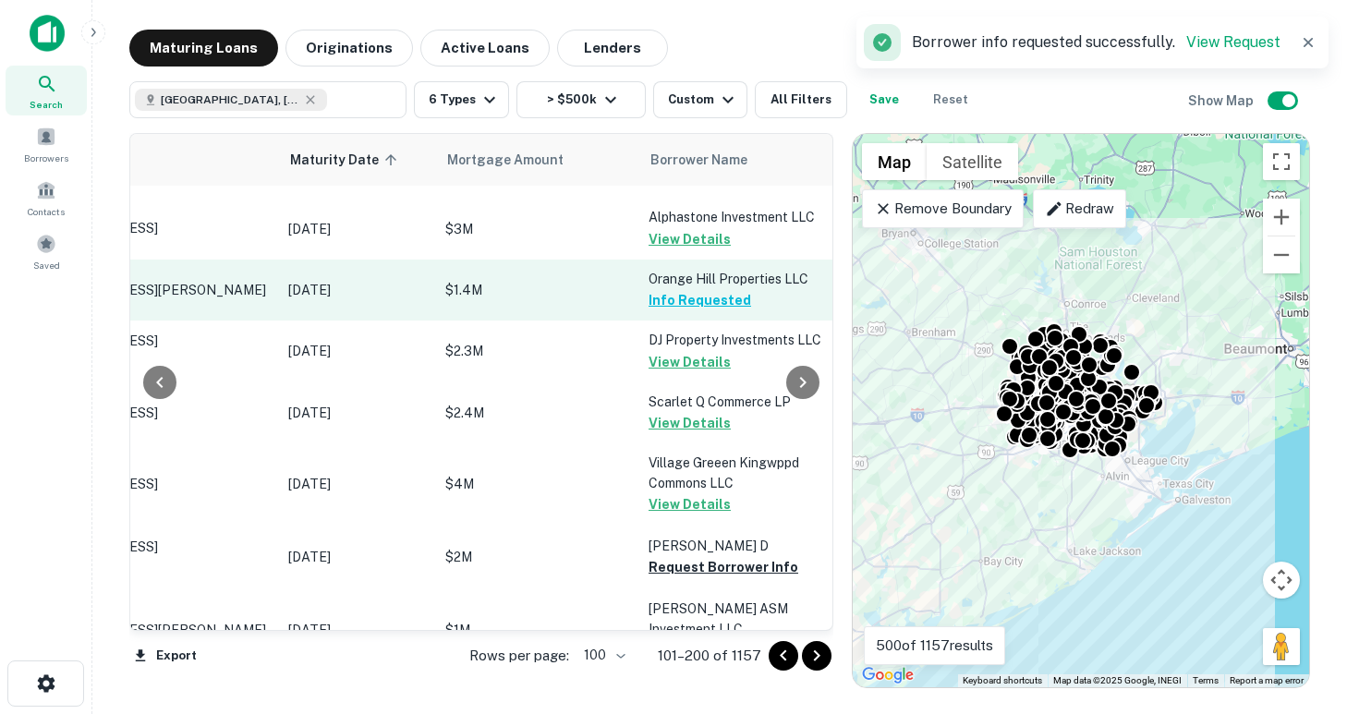
scroll to position [1988, 163]
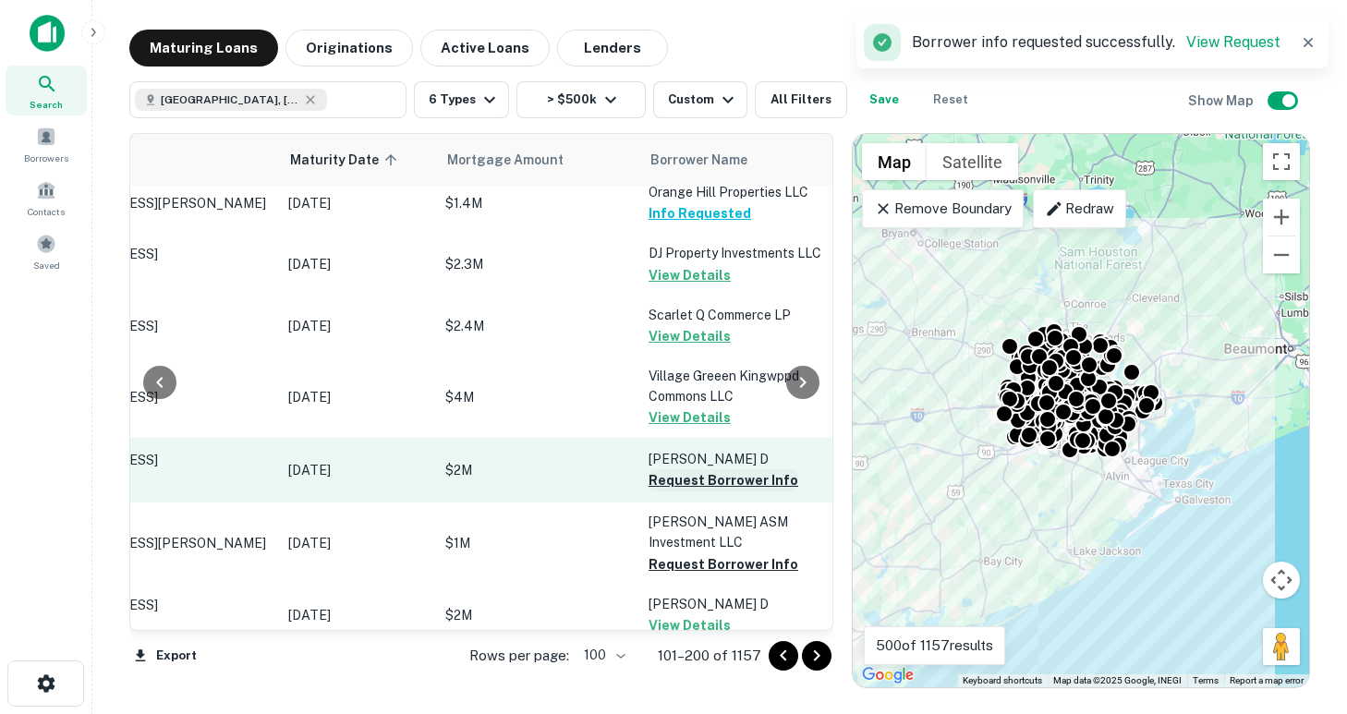
click at [691, 469] on button "Request Borrower Info" at bounding box center [723, 480] width 150 height 22
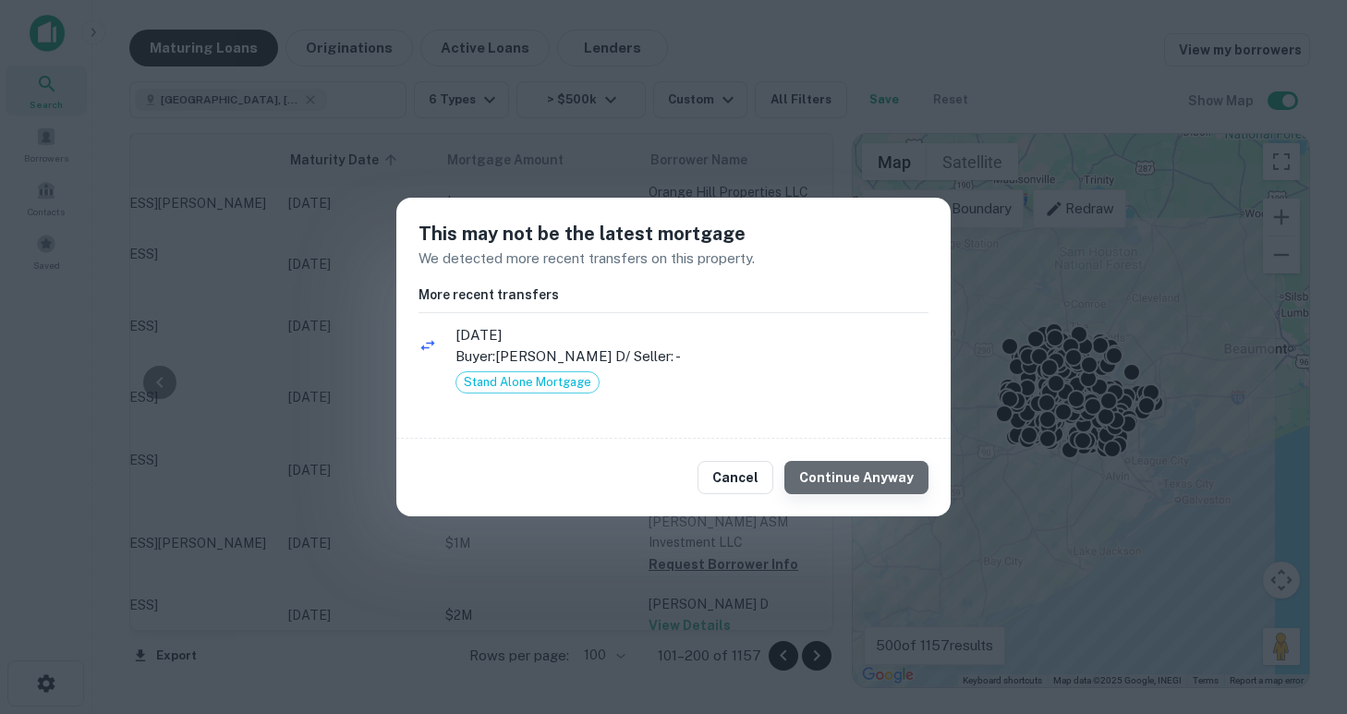
click at [863, 478] on button "Continue Anyway" at bounding box center [856, 477] width 144 height 33
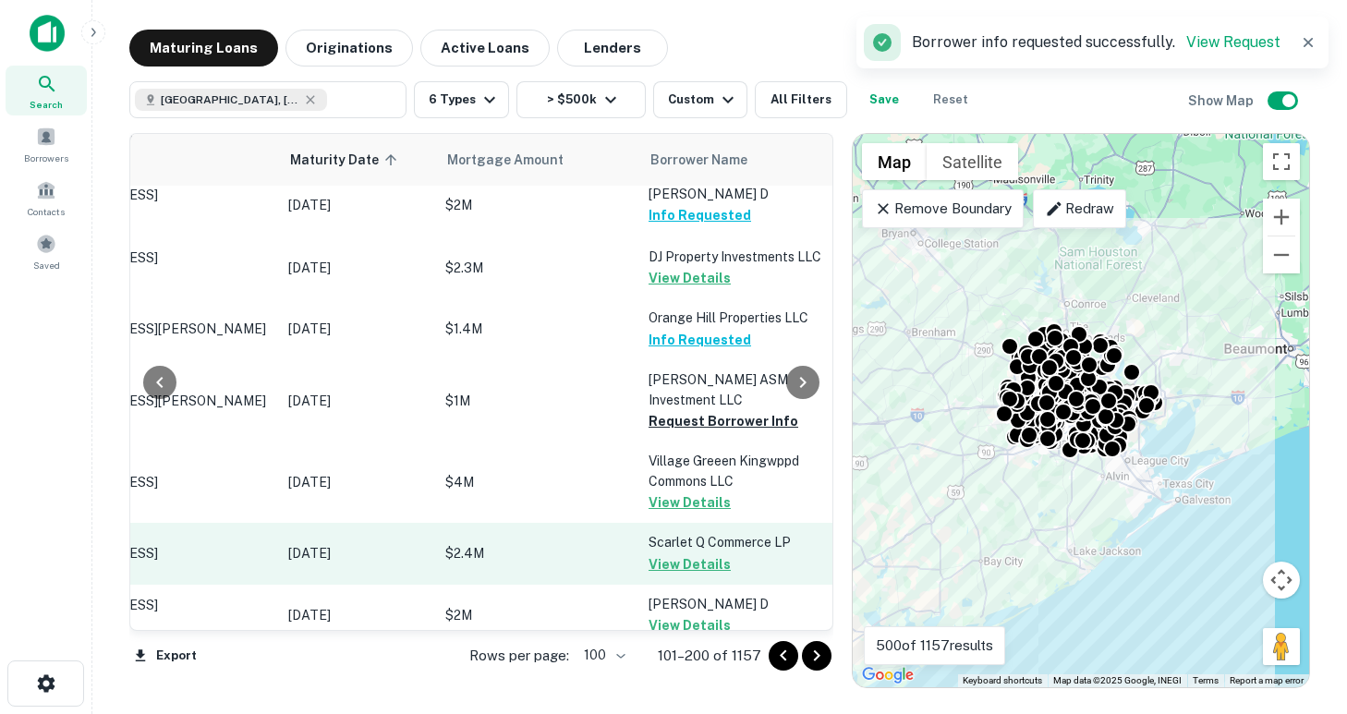
scroll to position [2045, 163]
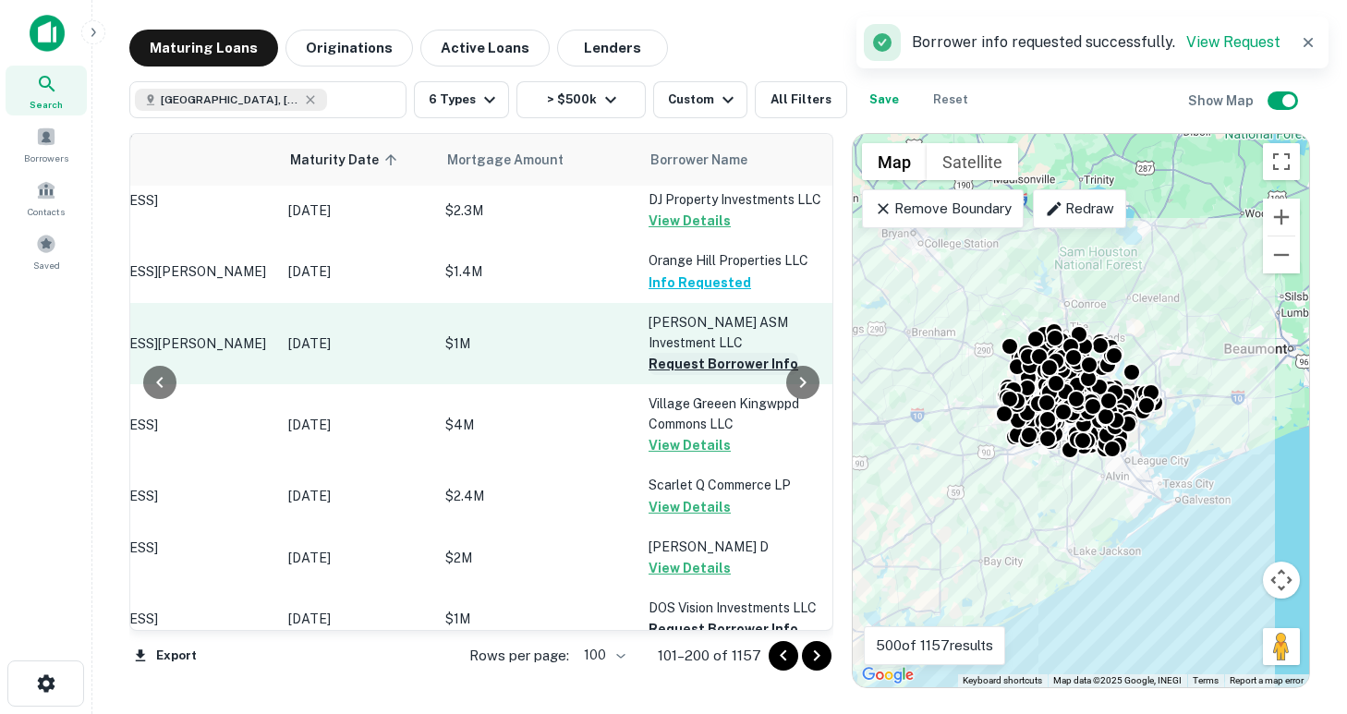
click at [679, 353] on button "Request Borrower Info" at bounding box center [723, 364] width 150 height 22
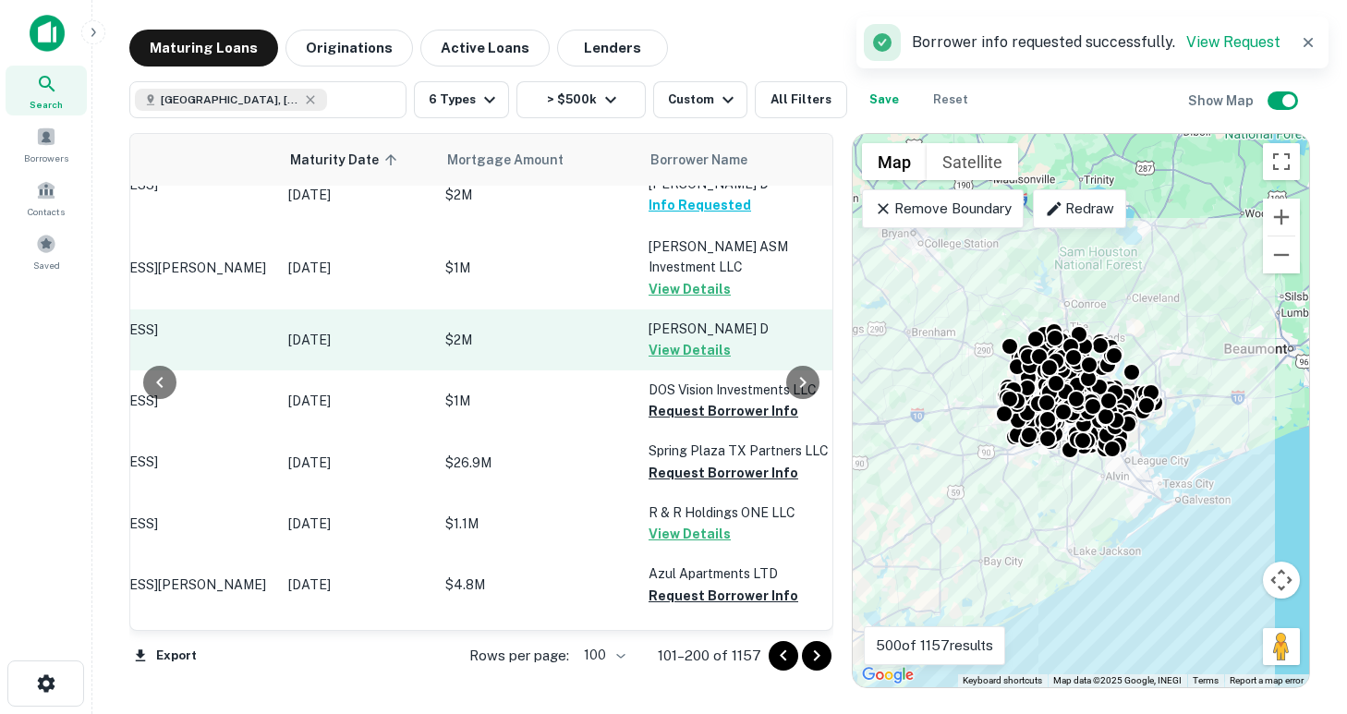
scroll to position [2267, 163]
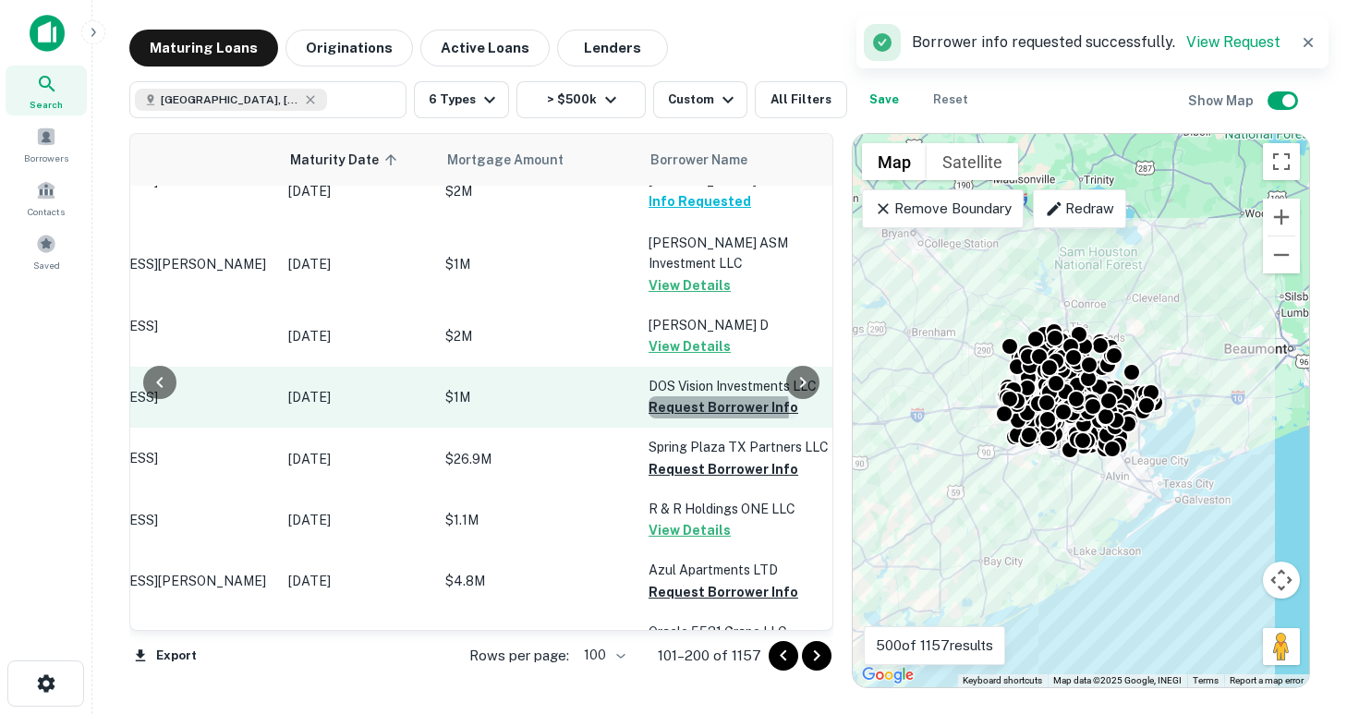
click at [695, 408] on button "Request Borrower Info" at bounding box center [723, 407] width 150 height 22
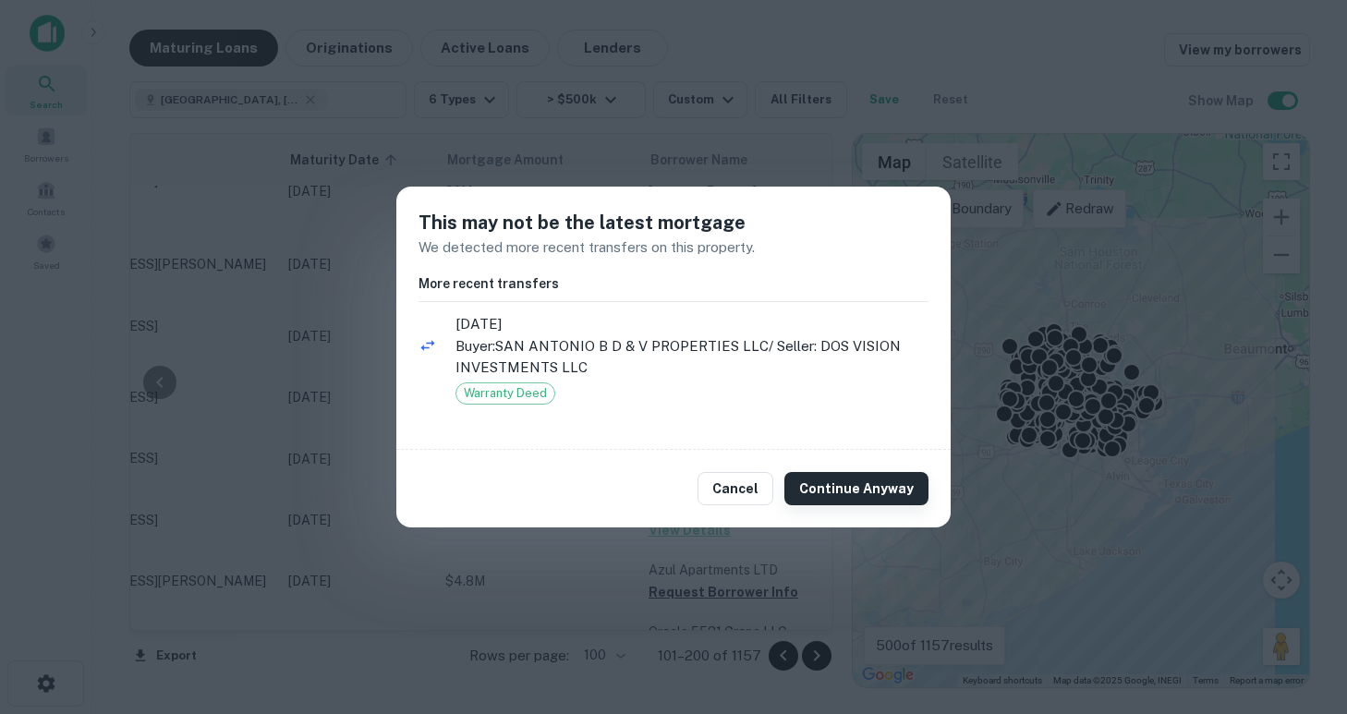
click at [836, 487] on button "Continue Anyway" at bounding box center [856, 488] width 144 height 33
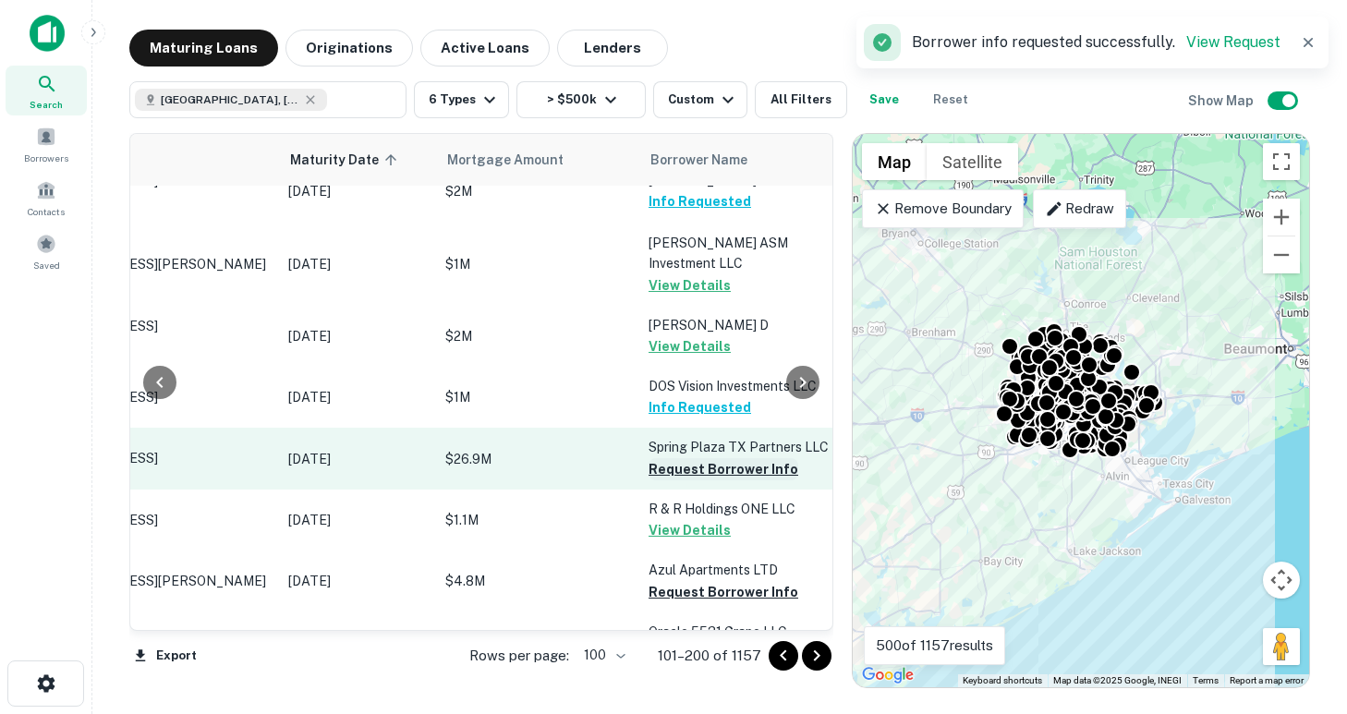
click at [714, 468] on button "Request Borrower Info" at bounding box center [723, 469] width 150 height 22
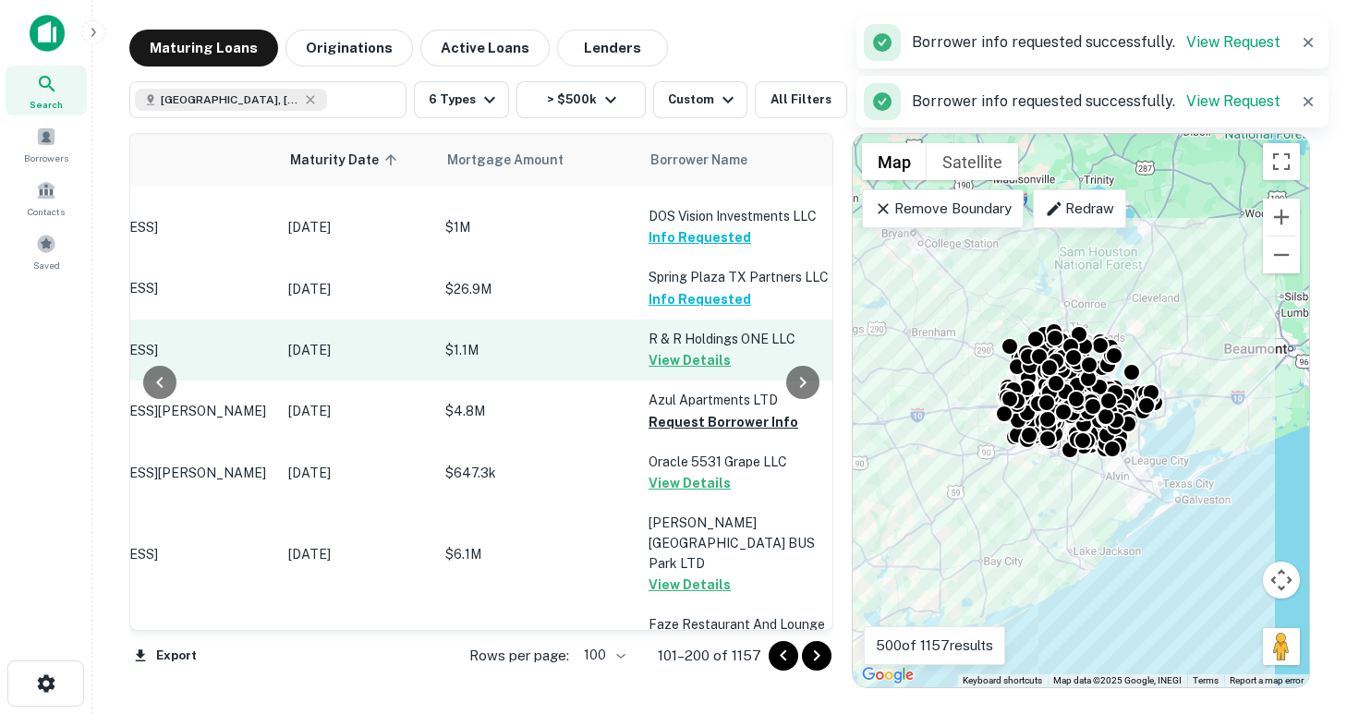
scroll to position [2437, 163]
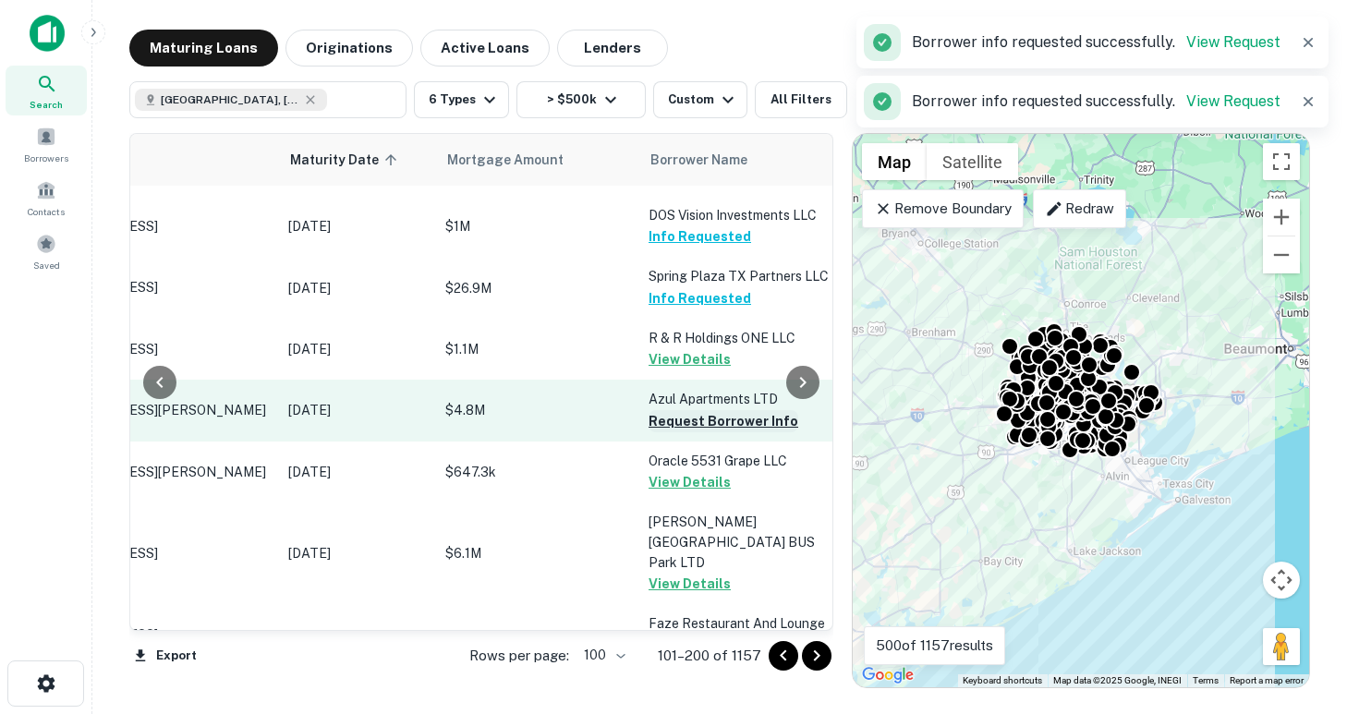
click at [696, 418] on button "Request Borrower Info" at bounding box center [723, 421] width 150 height 22
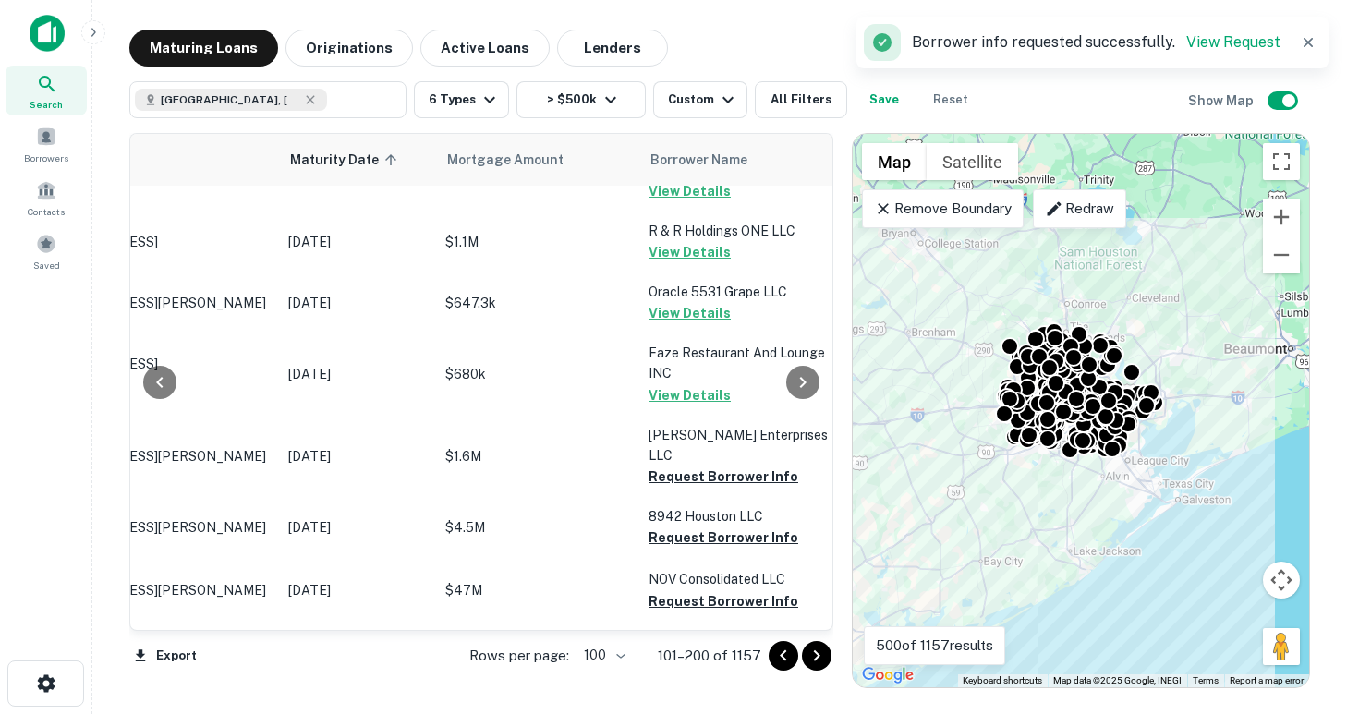
scroll to position [2711, 163]
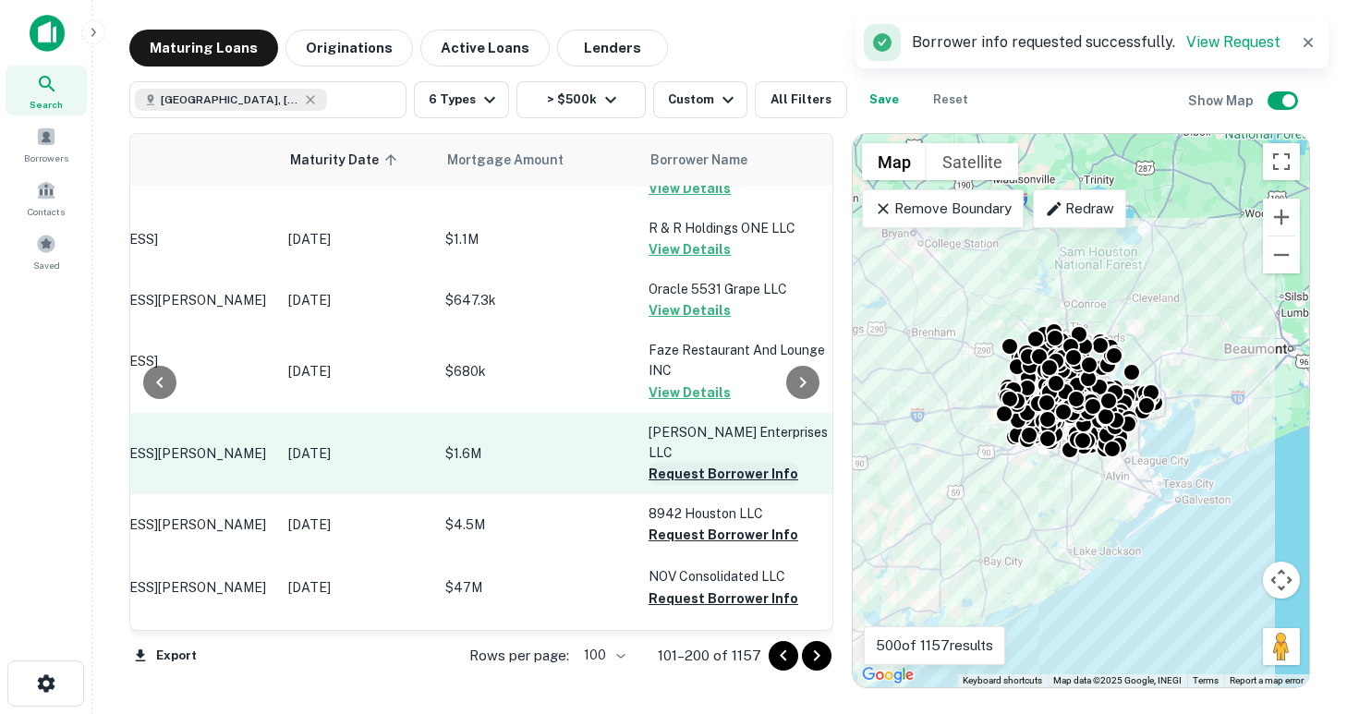
click at [697, 463] on button "Request Borrower Info" at bounding box center [723, 474] width 150 height 22
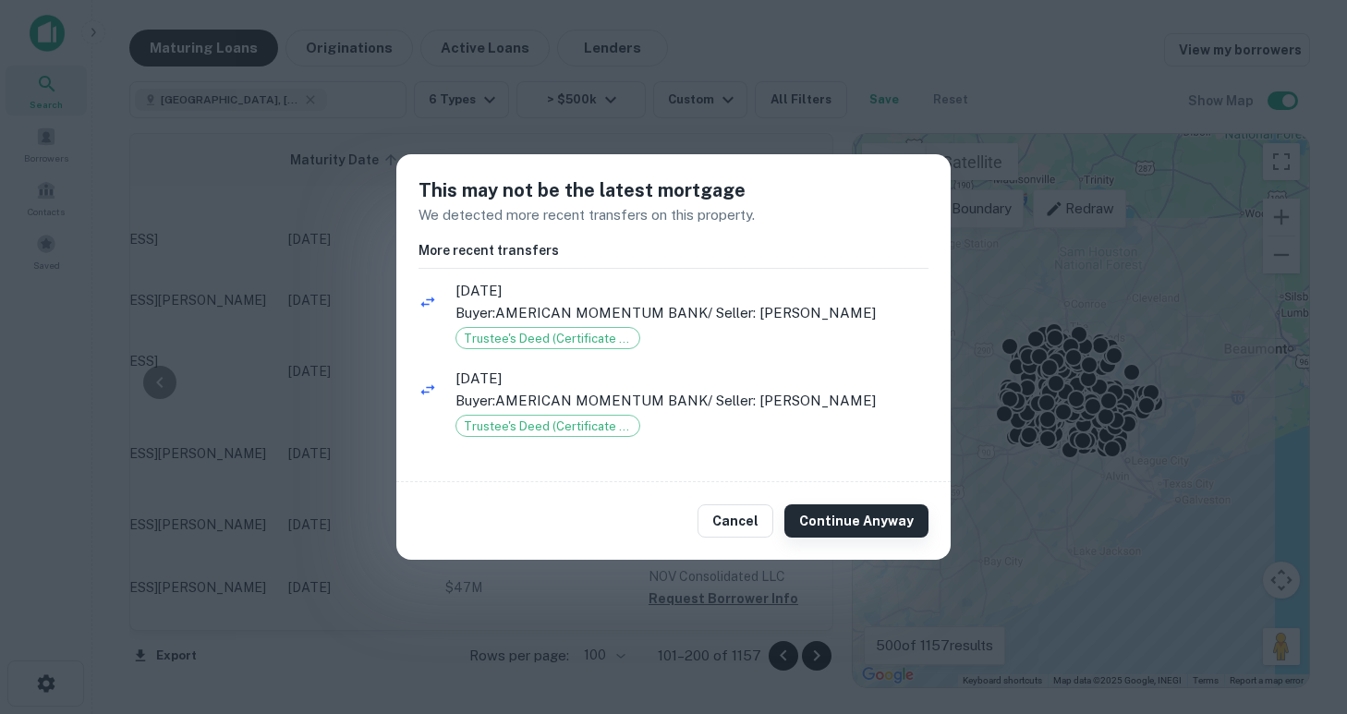
click at [841, 523] on button "Continue Anyway" at bounding box center [856, 520] width 144 height 33
